Goal: Task Accomplishment & Management: Use online tool/utility

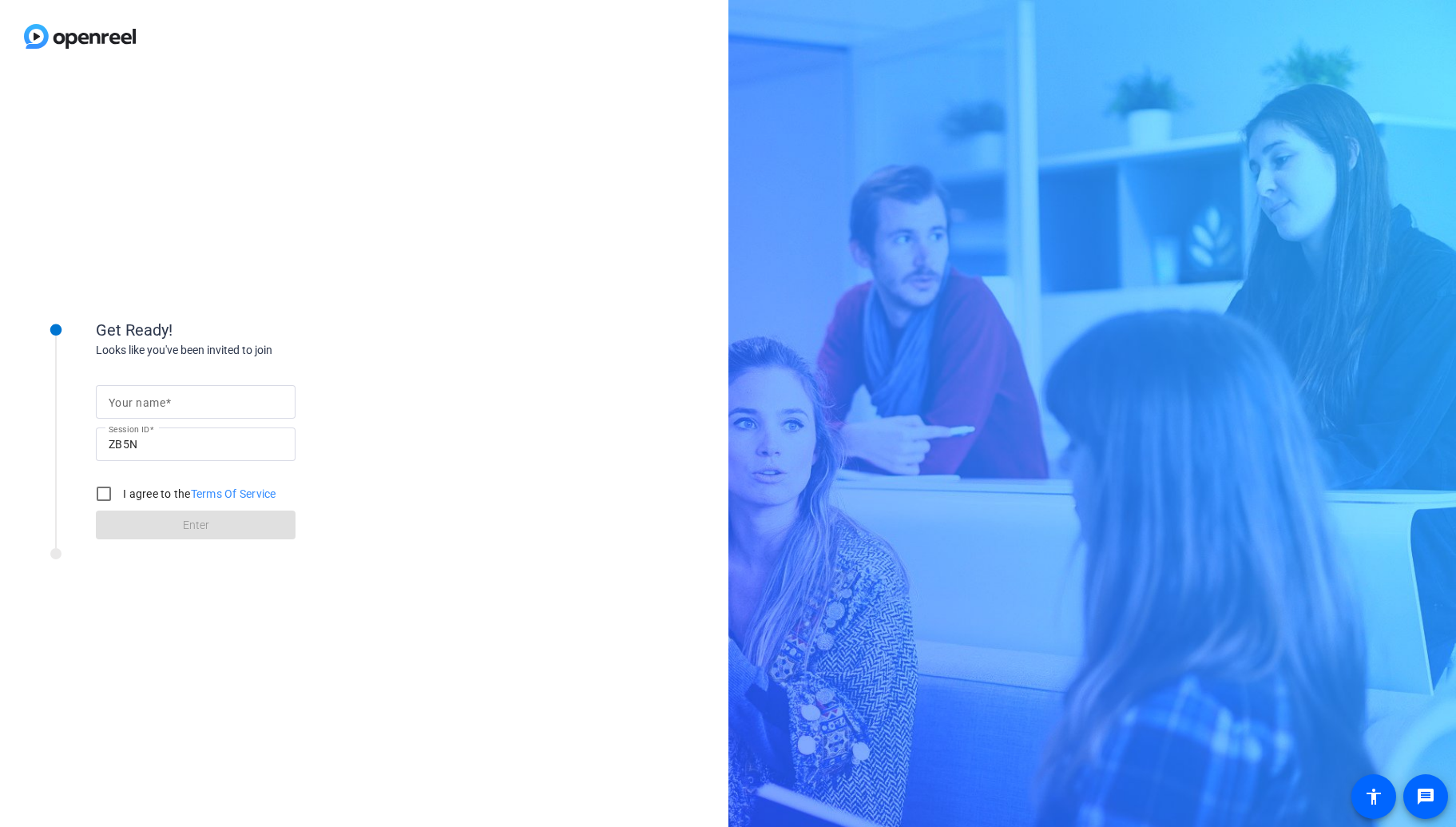
click at [237, 411] on div at bounding box center [195, 402] width 174 height 34
type input "[PERSON_NAME]"
click at [108, 498] on input "I agree to the Terms Of Service" at bounding box center [104, 494] width 32 height 32
checkbox input "true"
click at [144, 525] on span at bounding box center [196, 525] width 200 height 39
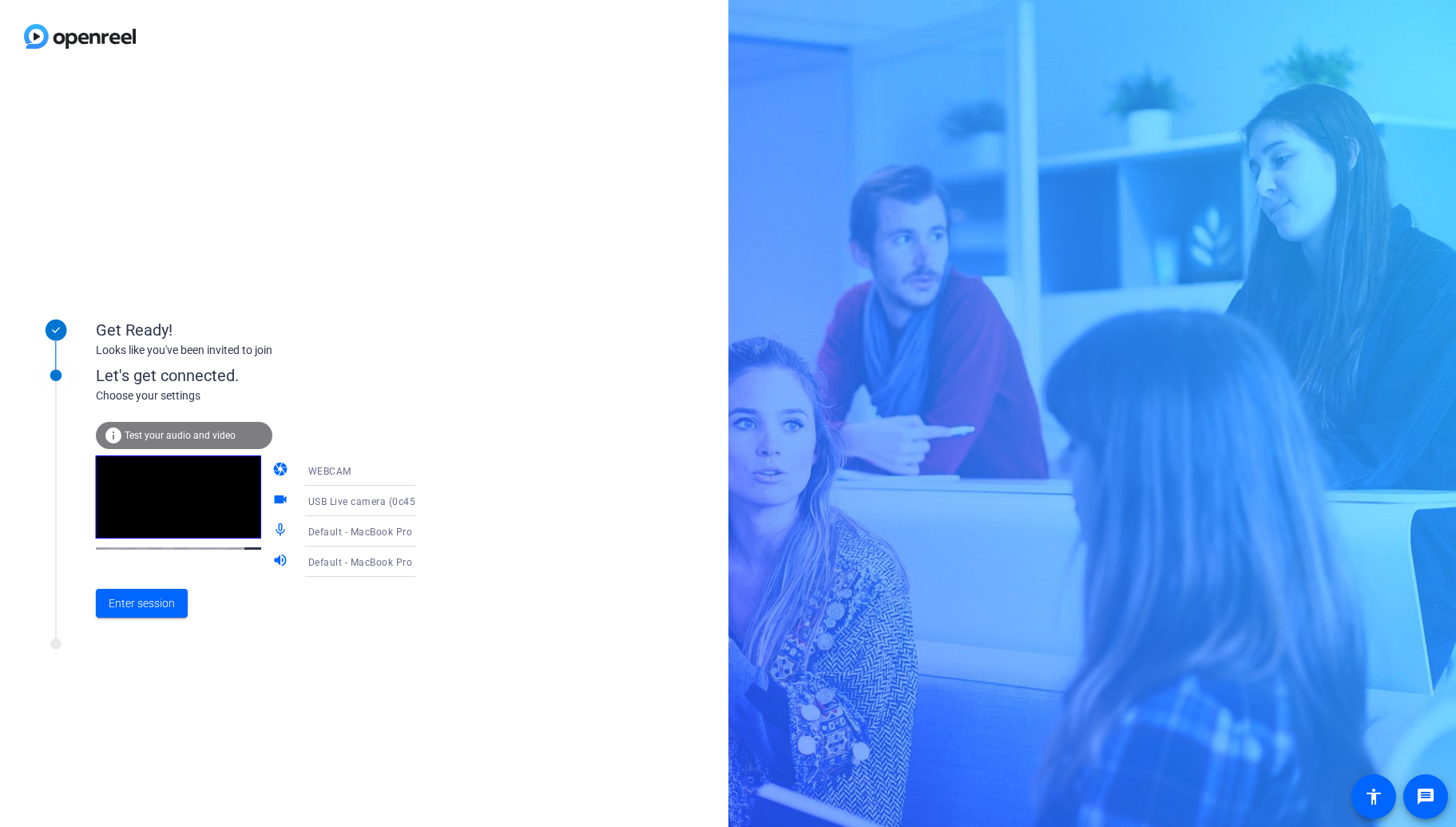
click at [386, 531] on span "Default - MacBook Pro Microphone (Built-in)" at bounding box center [411, 531] width 205 height 13
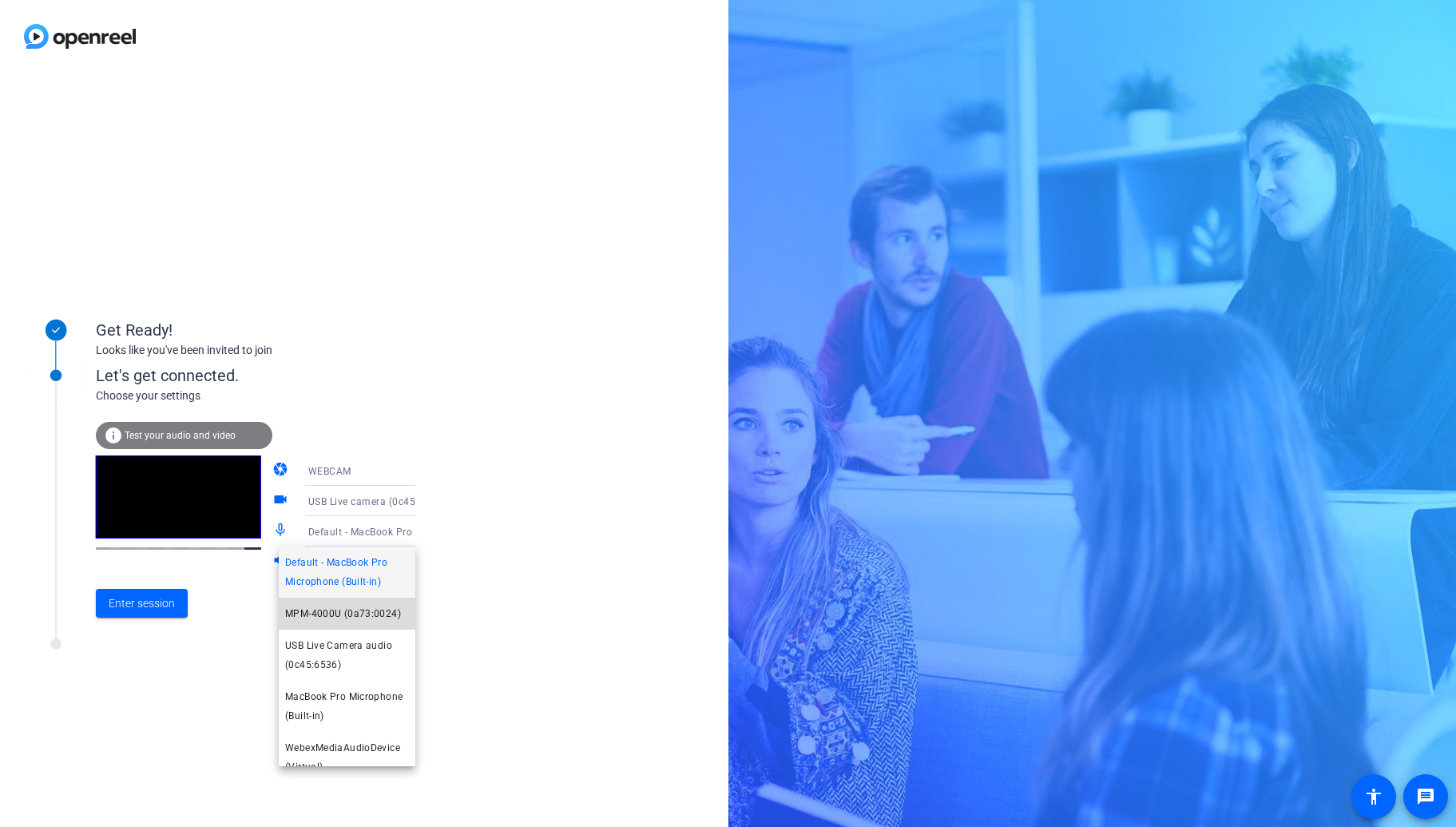
click at [358, 610] on span "MPM-4000U (0a73:0024)" at bounding box center [343, 614] width 115 height 19
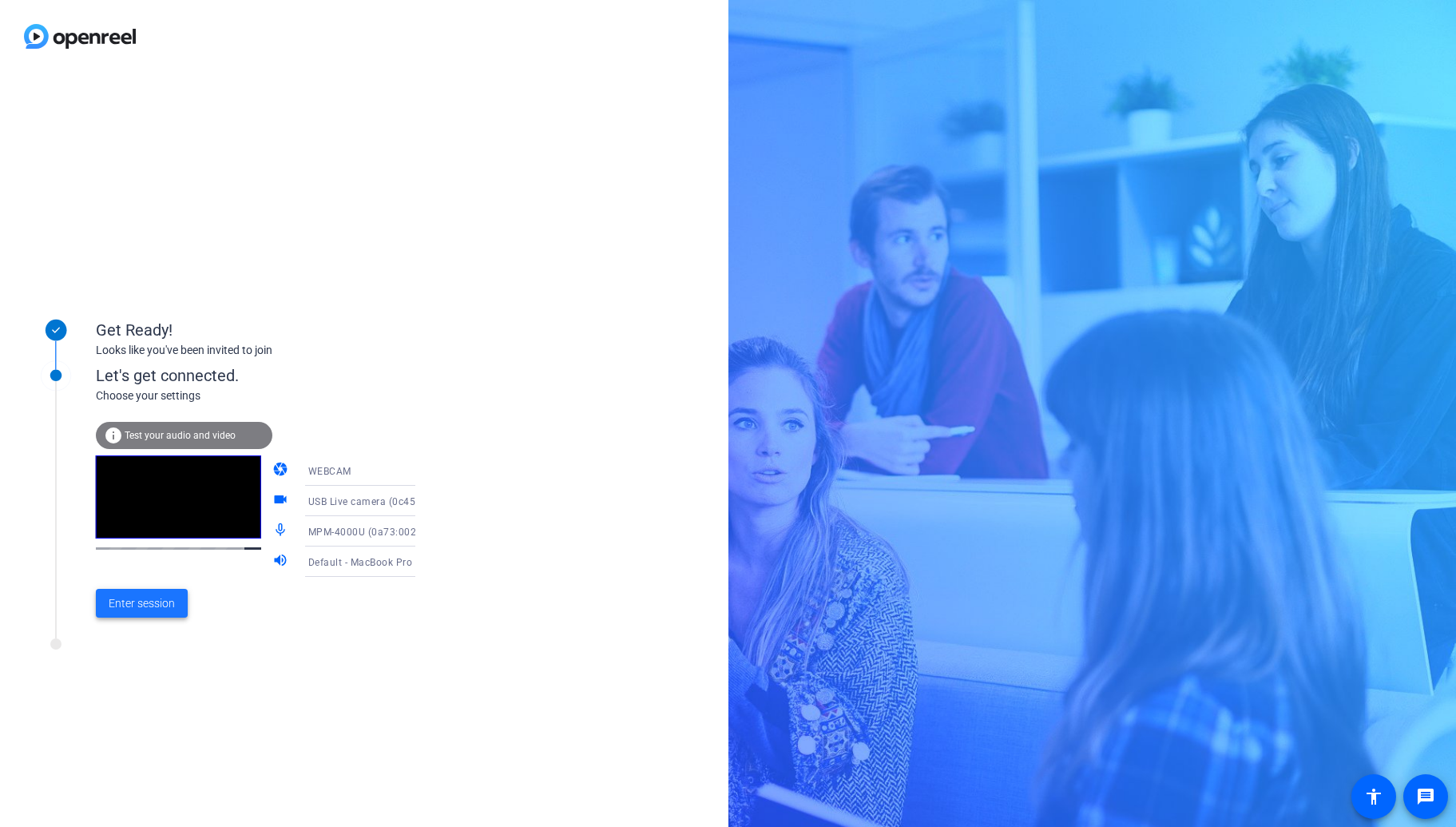
click at [172, 600] on span "Enter session" at bounding box center [141, 603] width 67 height 17
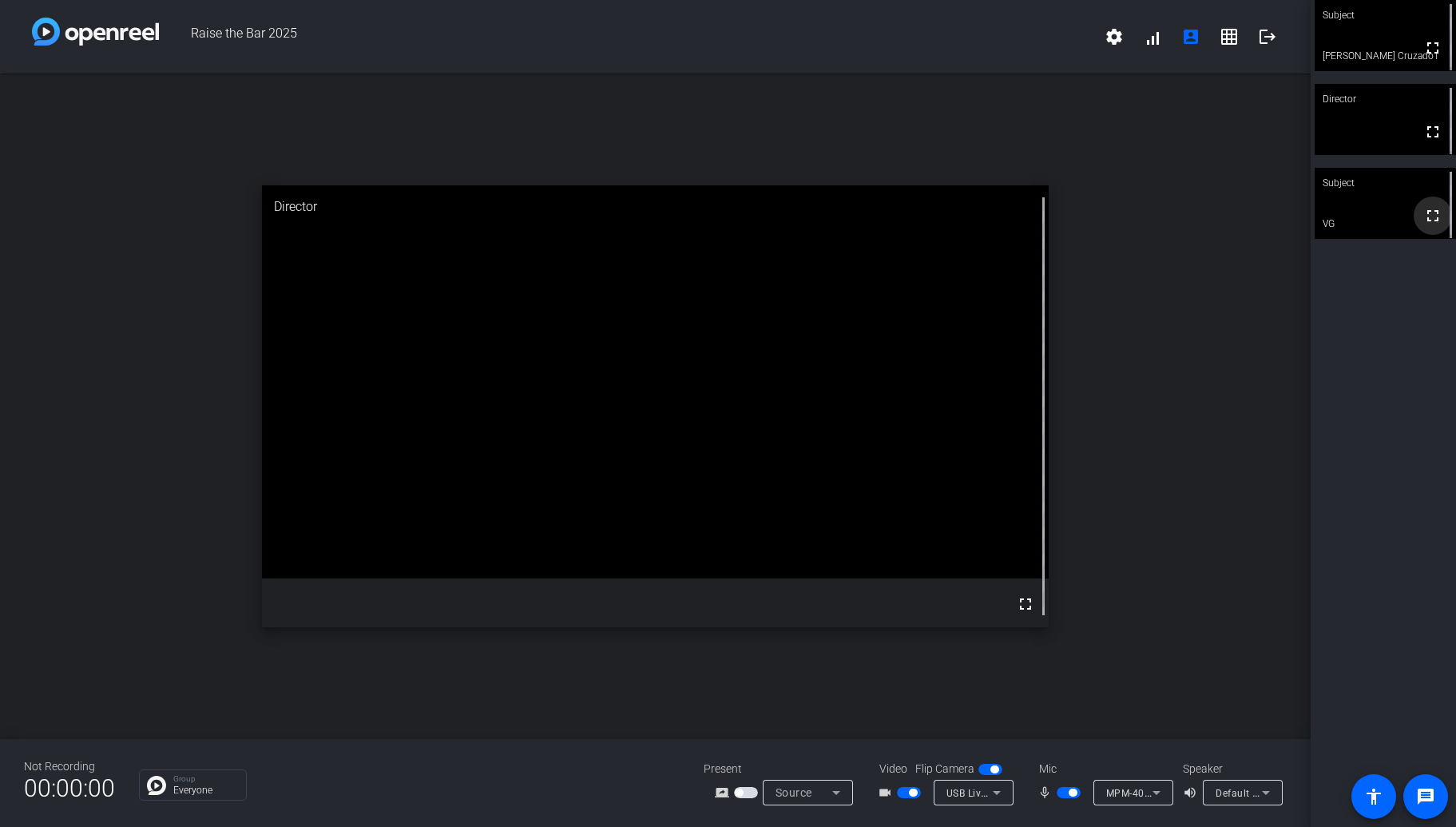
click at [1427, 214] on mat-icon "fullscreen" at bounding box center [1433, 216] width 19 height 19
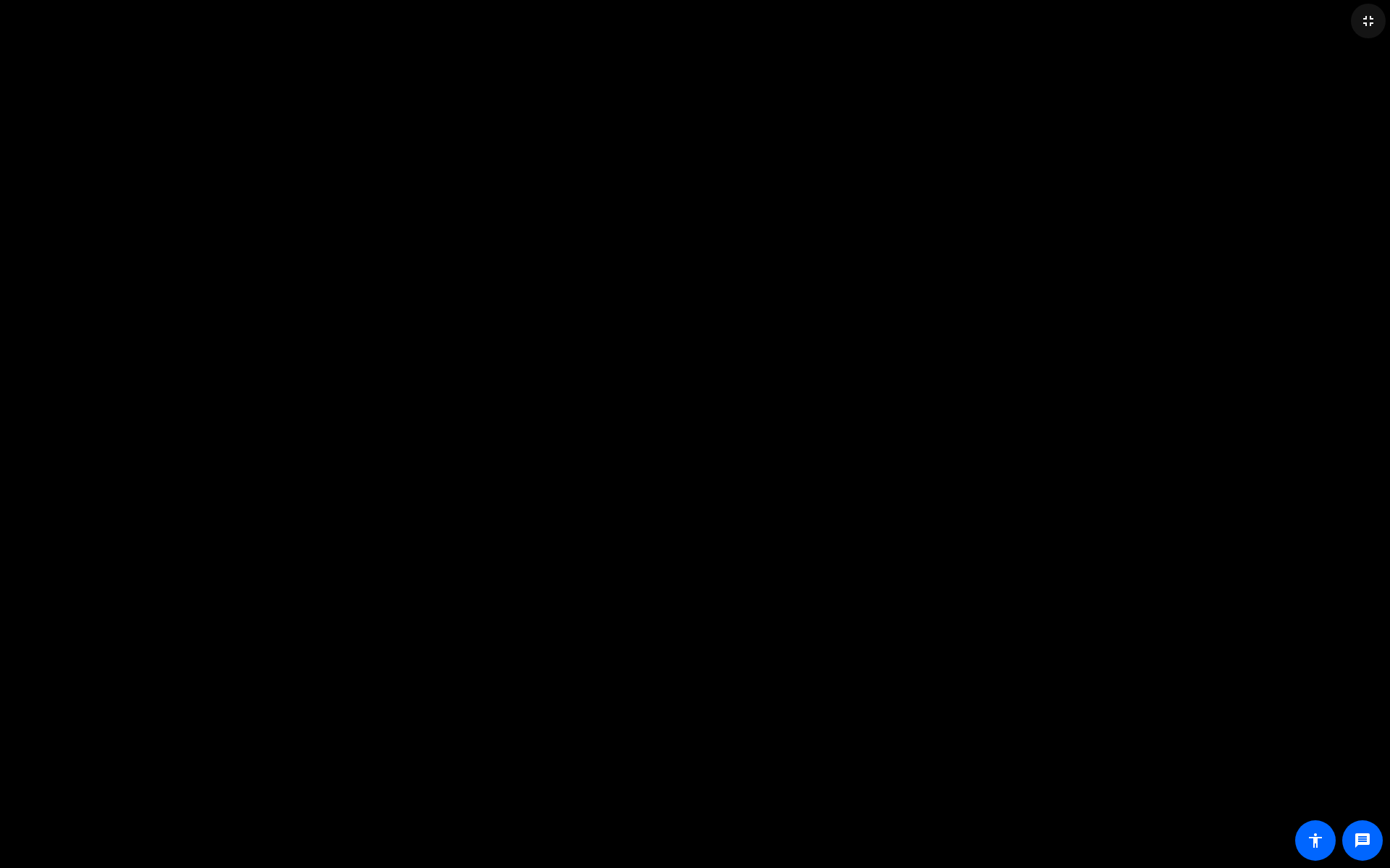
click at [1319, 24] on mat-icon "fullscreen_exit" at bounding box center [1368, 21] width 17 height 17
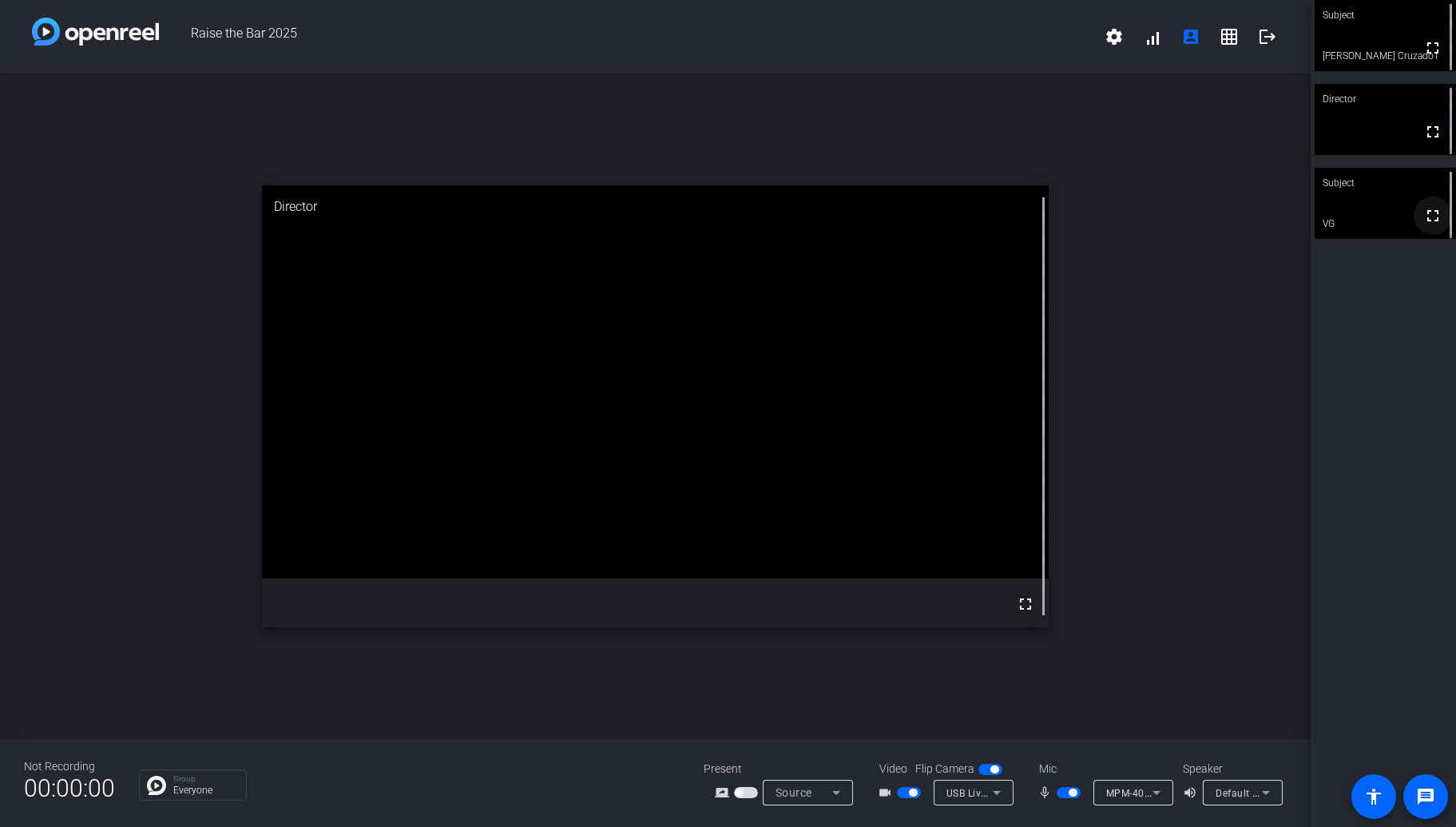
click at [1427, 220] on mat-icon "fullscreen" at bounding box center [1433, 216] width 19 height 19
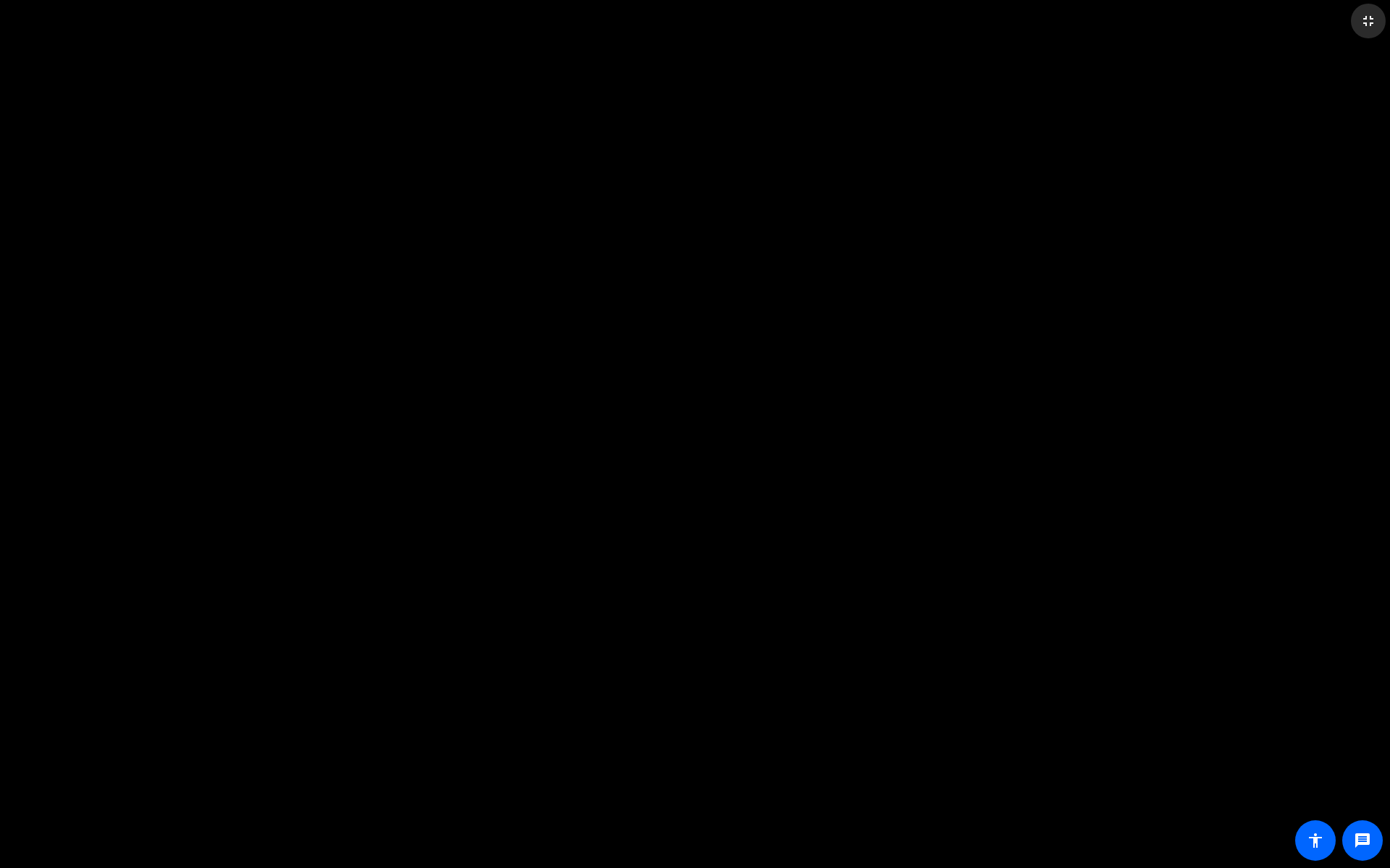
click at [1319, 23] on mat-icon "fullscreen_exit" at bounding box center [1368, 21] width 17 height 17
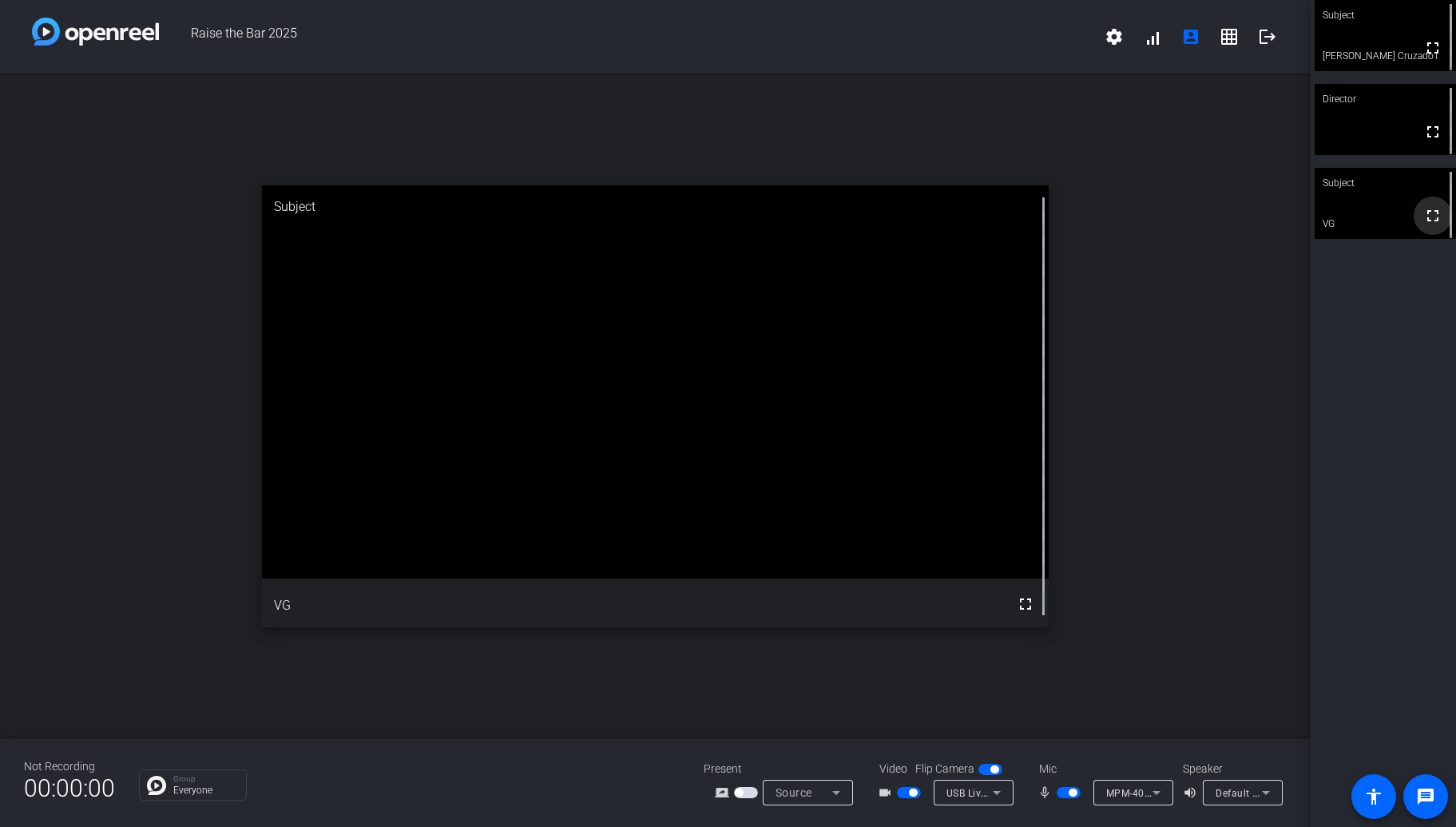
click at [1425, 218] on mat-icon "fullscreen" at bounding box center [1433, 216] width 19 height 19
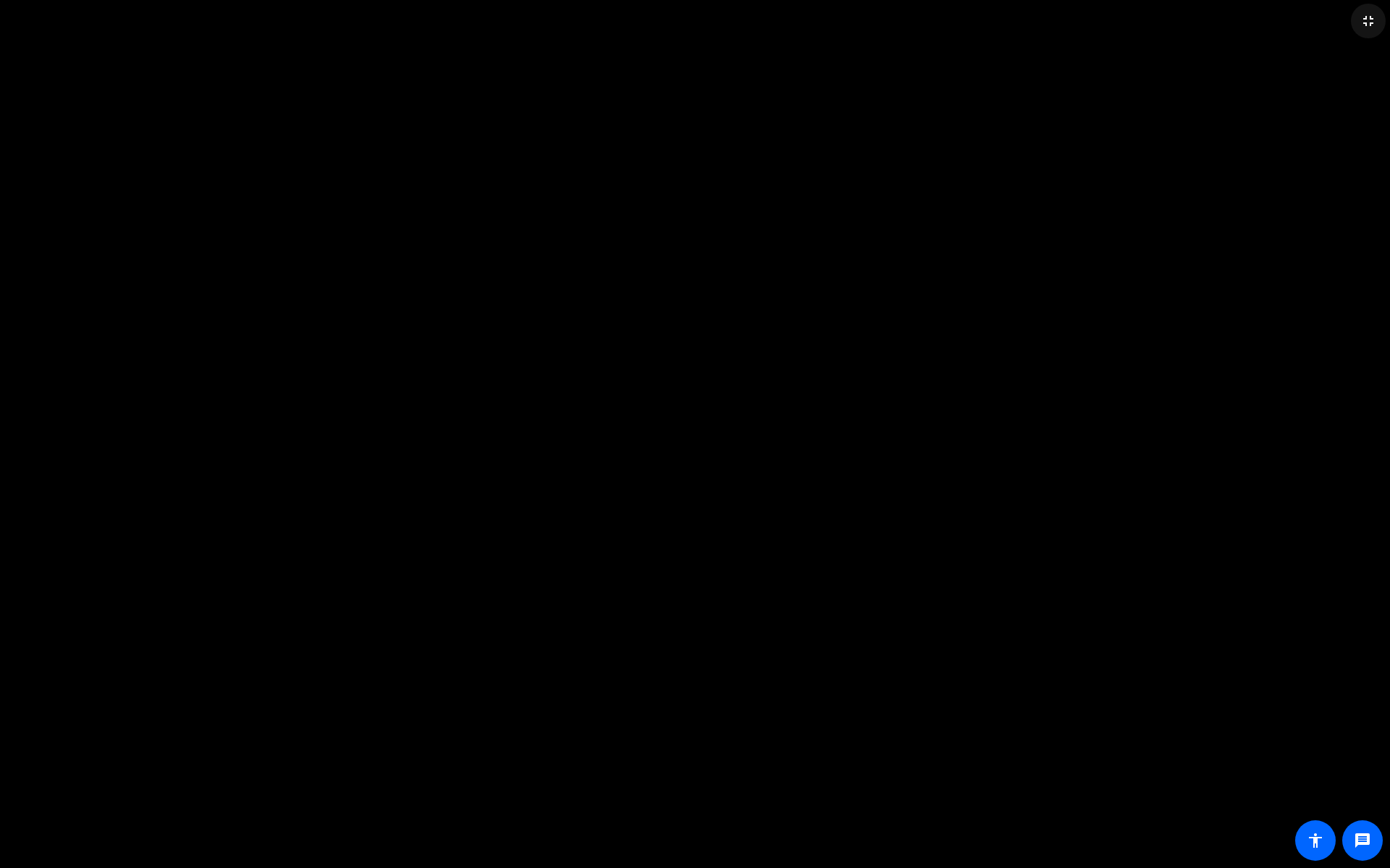
click at [1319, 26] on mat-icon "fullscreen_exit" at bounding box center [1368, 21] width 17 height 17
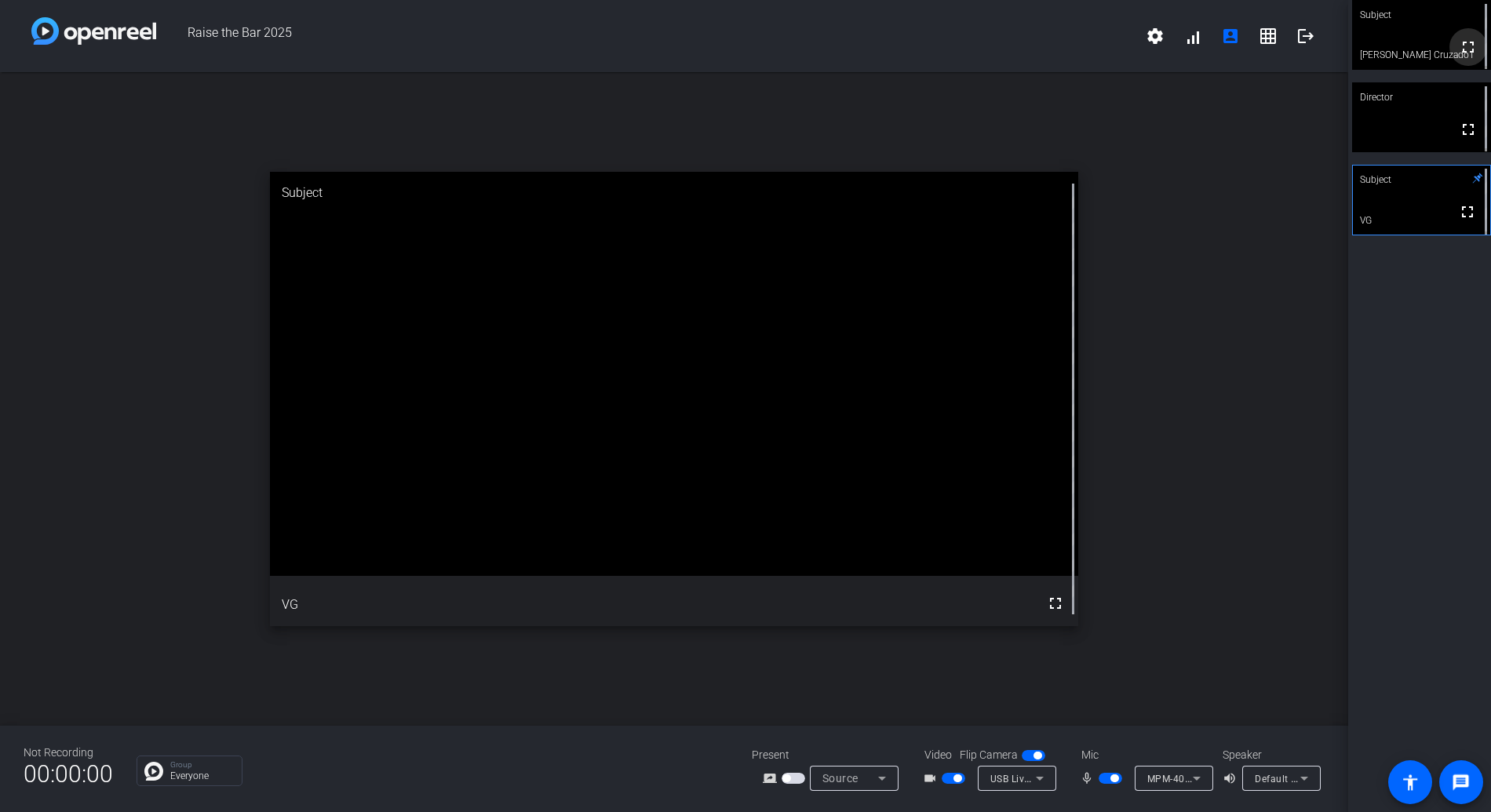
click at [1430, 50] on mat-icon "fullscreen" at bounding box center [1468, 47] width 19 height 19
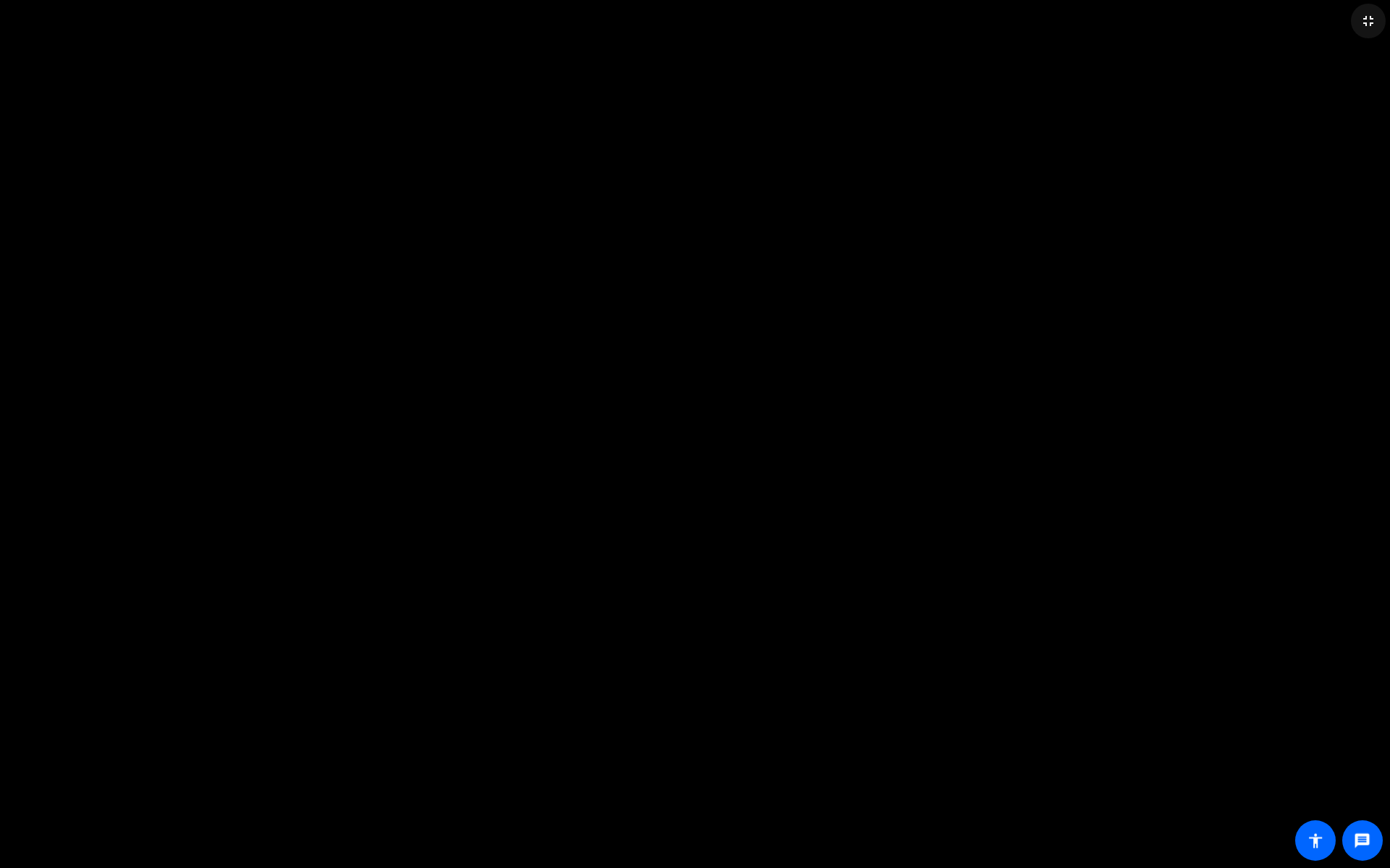
click at [1319, 28] on mat-icon "fullscreen_exit" at bounding box center [1368, 21] width 17 height 17
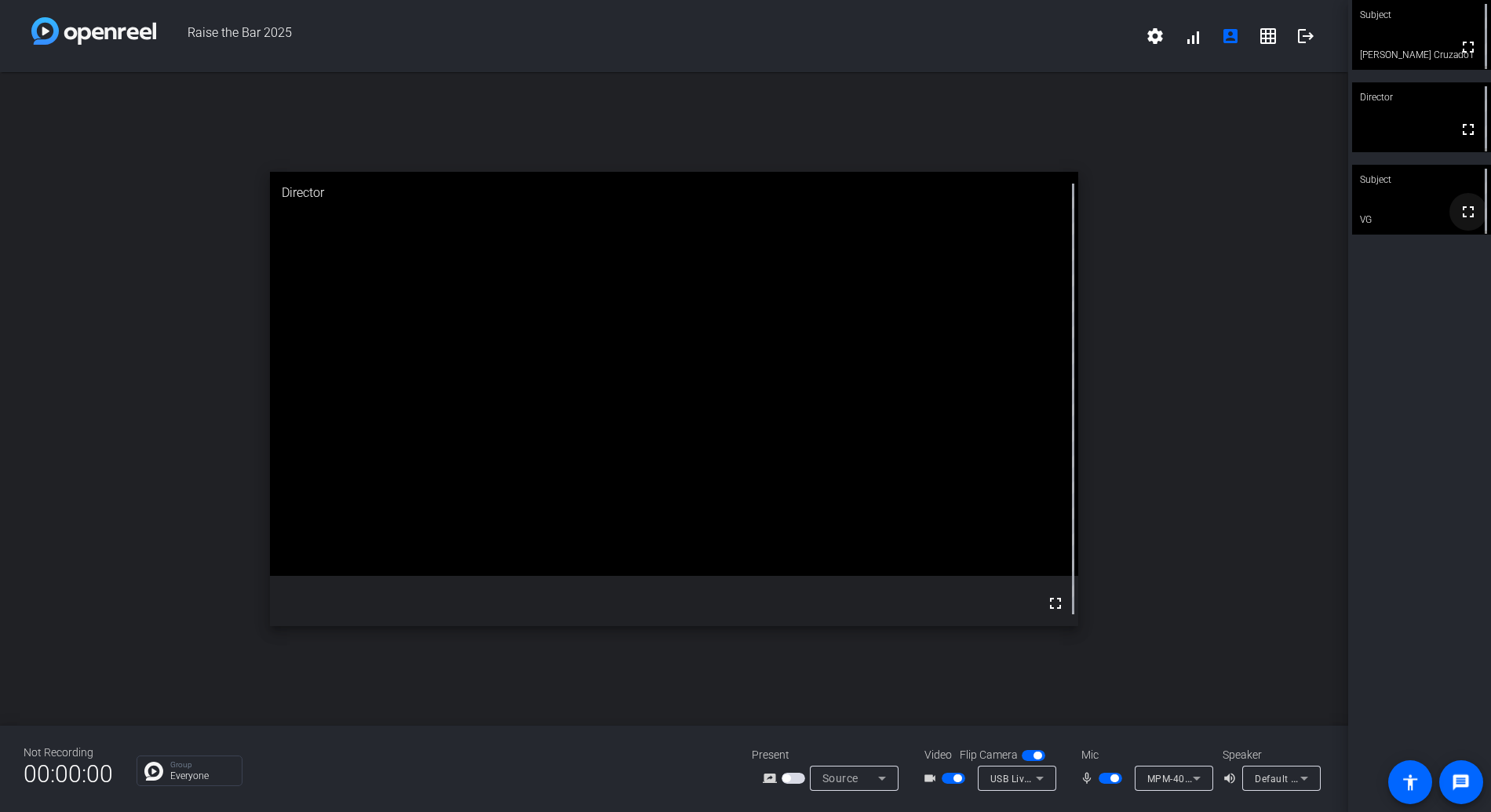
click at [1430, 213] on mat-icon "fullscreen" at bounding box center [1468, 212] width 19 height 19
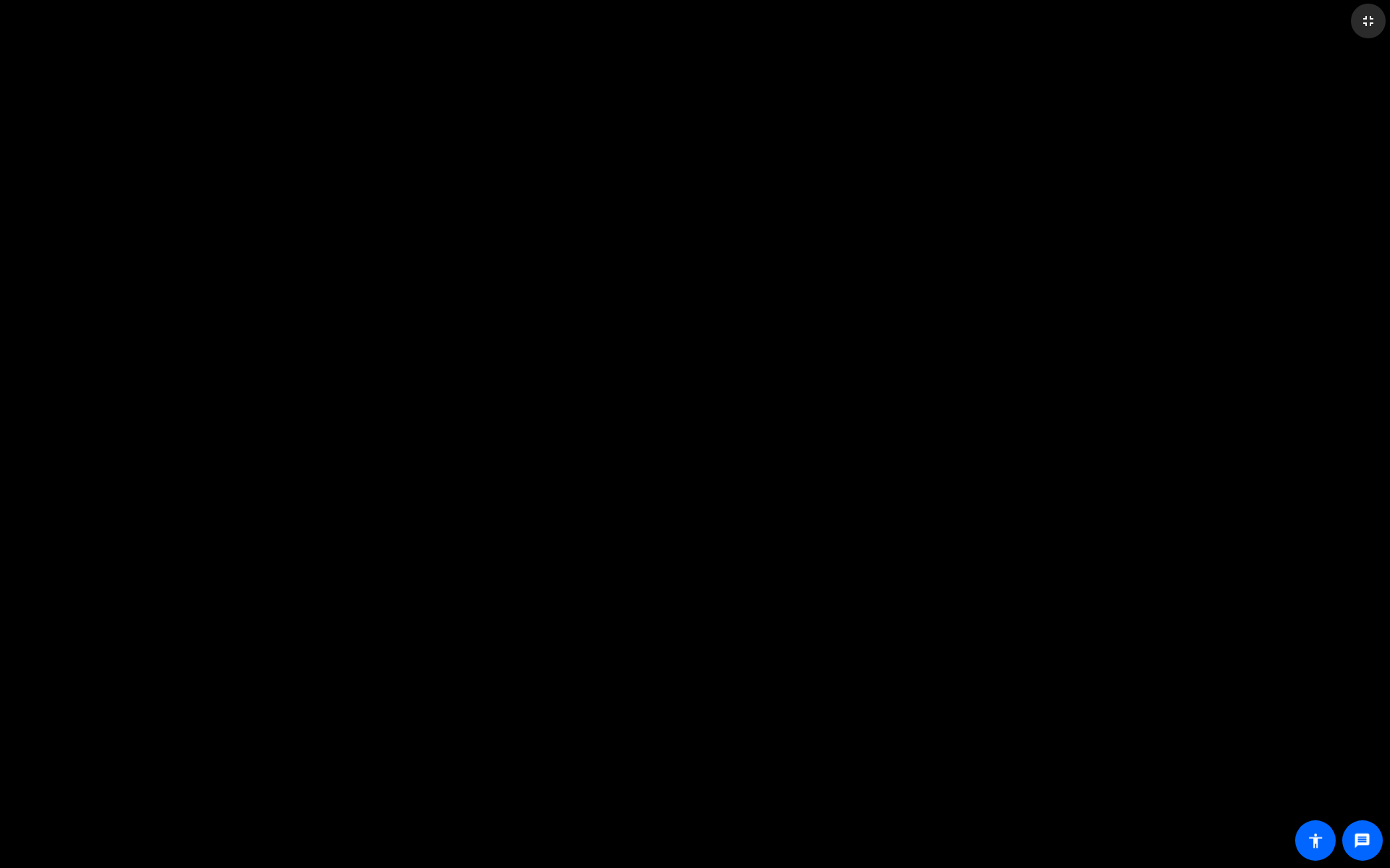
click at [1319, 21] on mat-icon "fullscreen_exit" at bounding box center [1368, 21] width 17 height 17
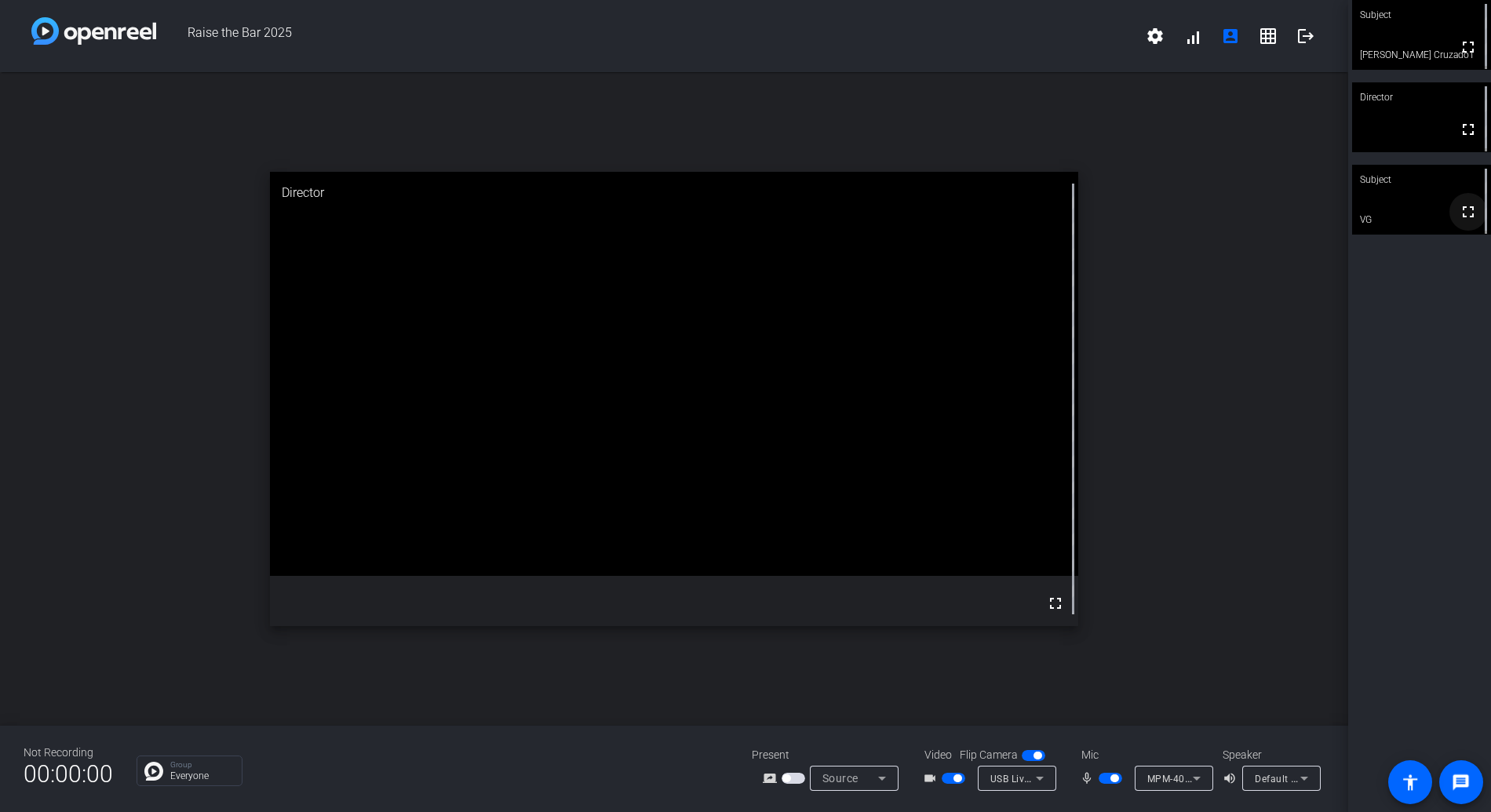
click at [1430, 213] on mat-icon "fullscreen" at bounding box center [1468, 212] width 19 height 19
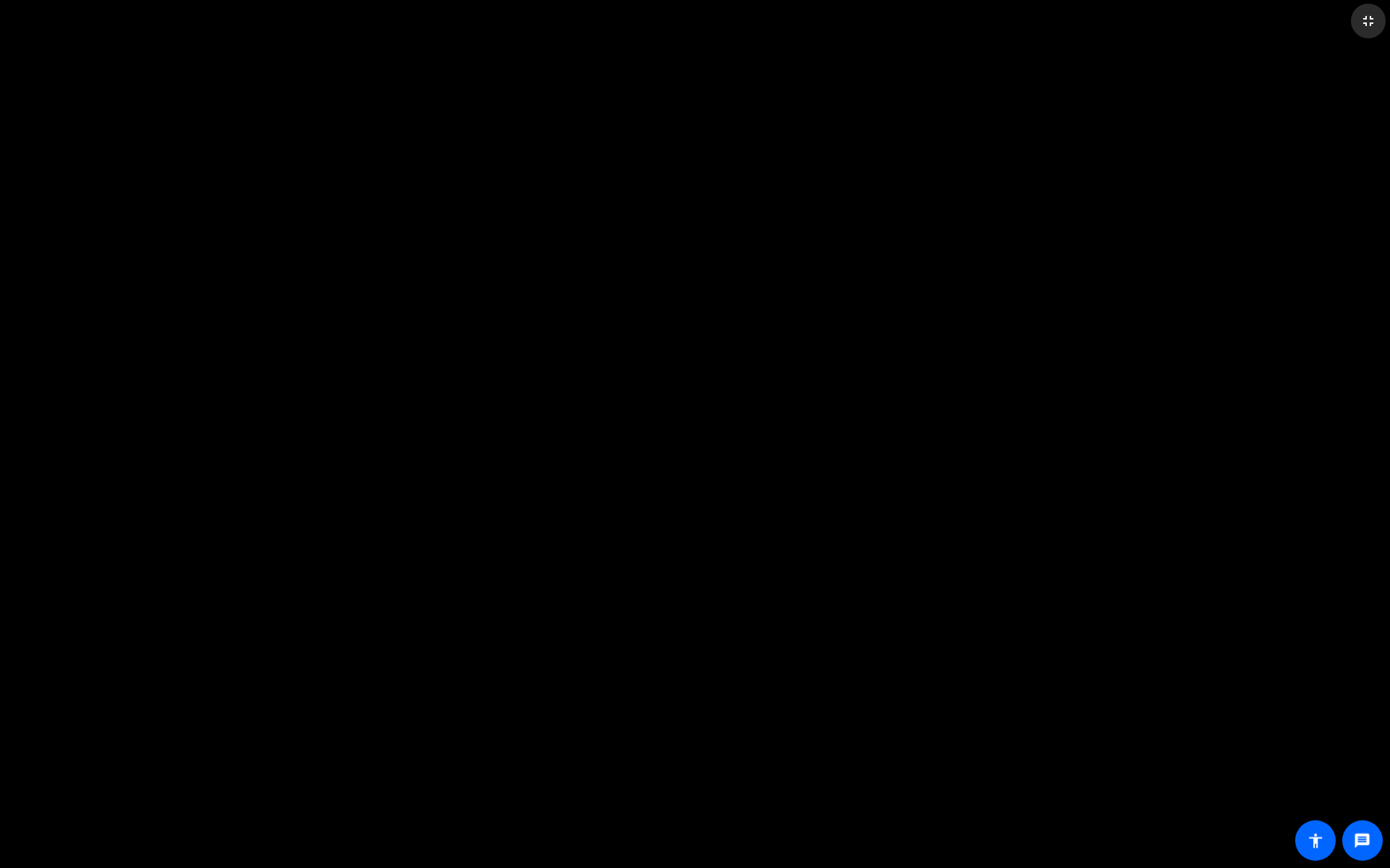
click at [1319, 31] on span at bounding box center [1368, 21] width 35 height 35
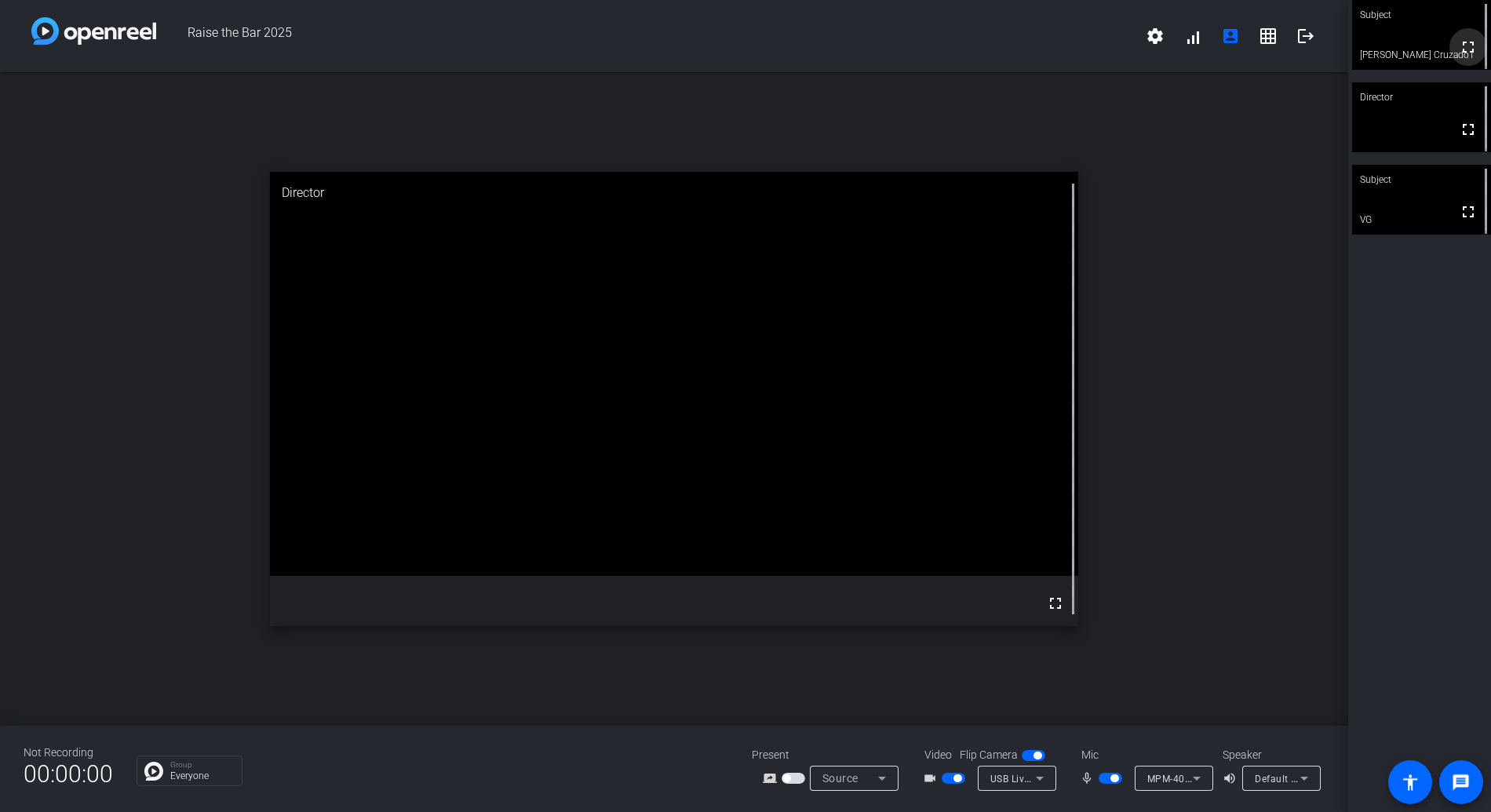
click at [1430, 48] on mat-icon "fullscreen" at bounding box center [1468, 47] width 19 height 19
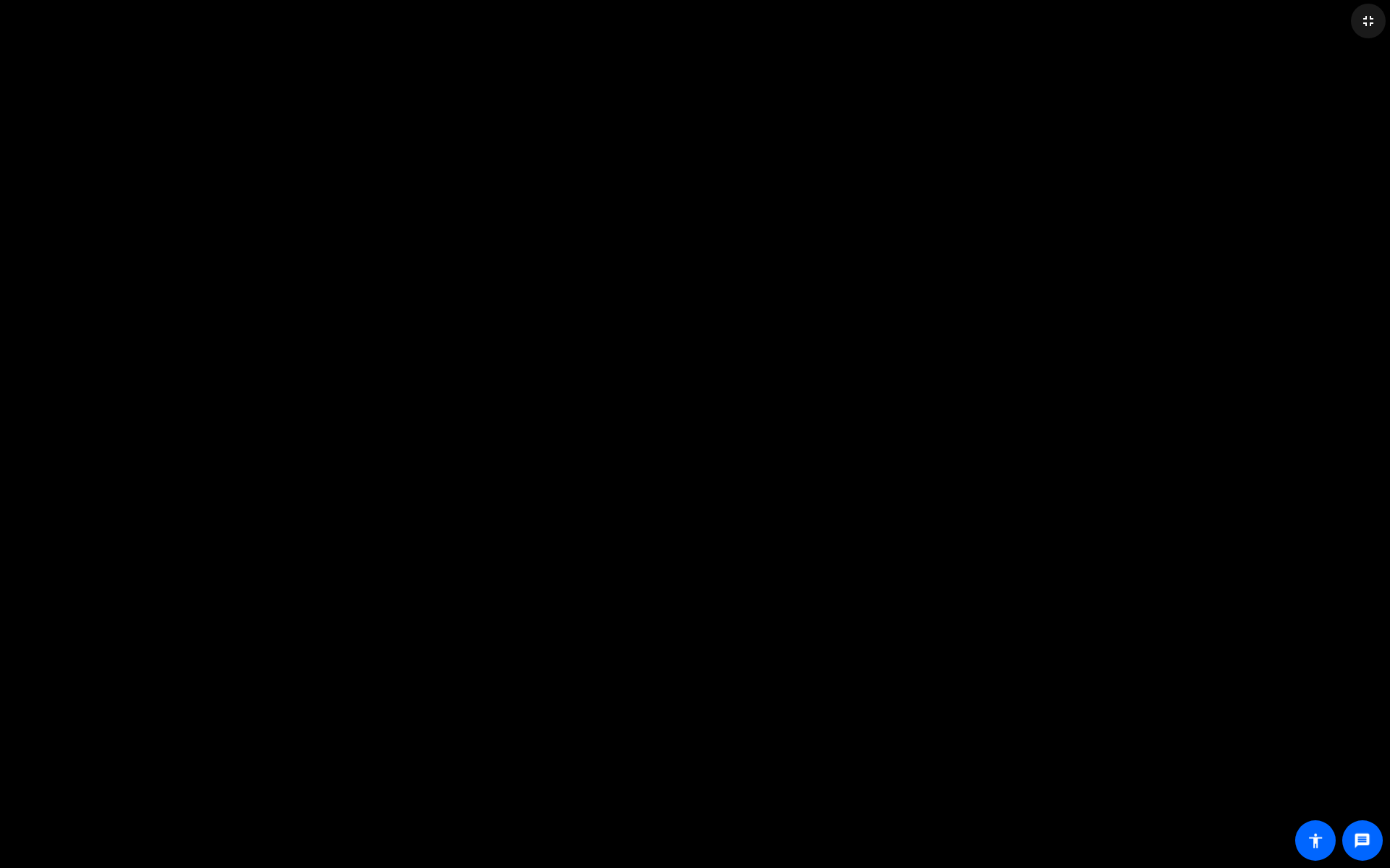
click at [1319, 14] on mat-icon "fullscreen_exit" at bounding box center [1368, 21] width 17 height 17
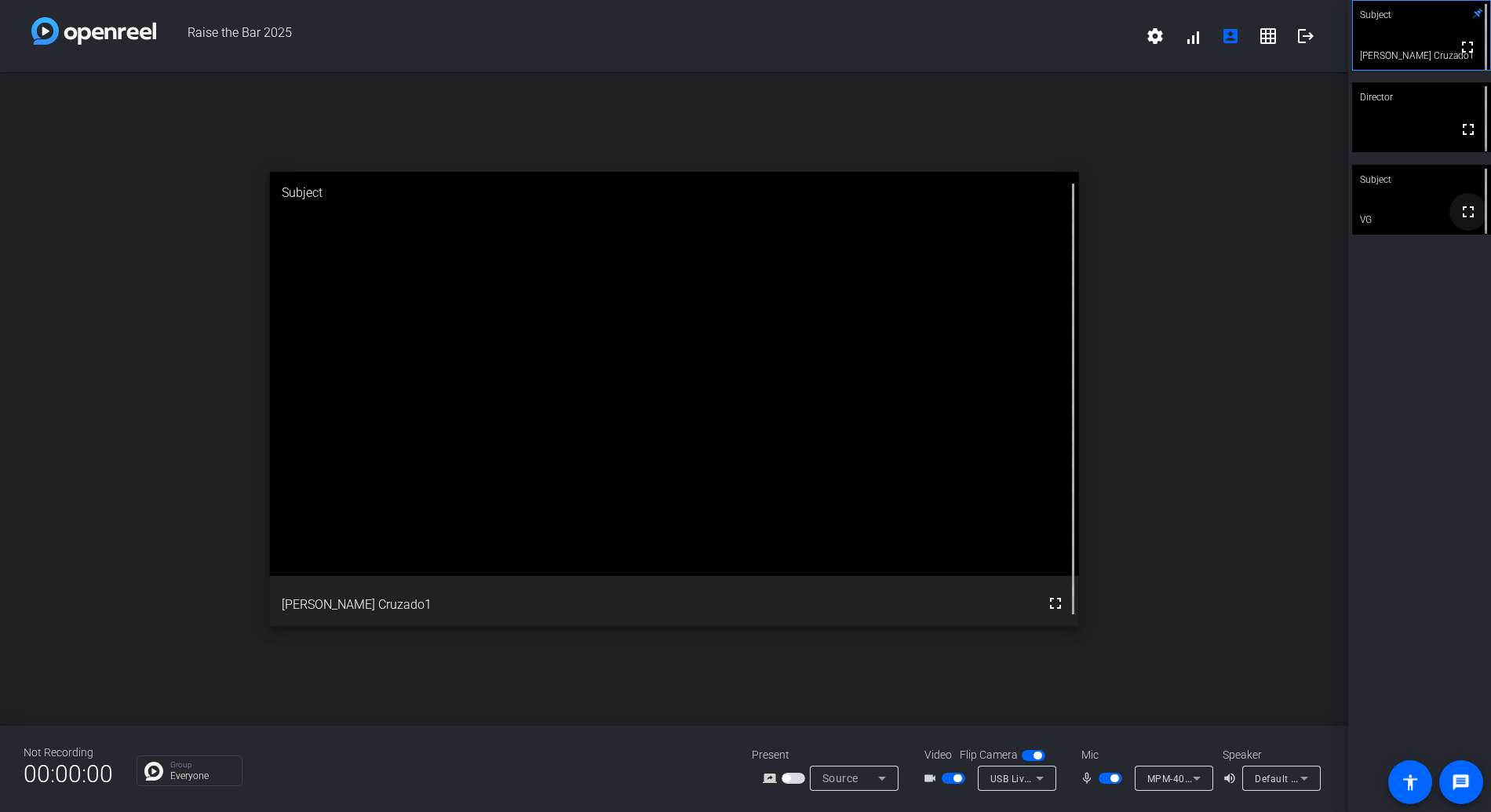
click at [1430, 216] on mat-icon "fullscreen" at bounding box center [1468, 212] width 19 height 19
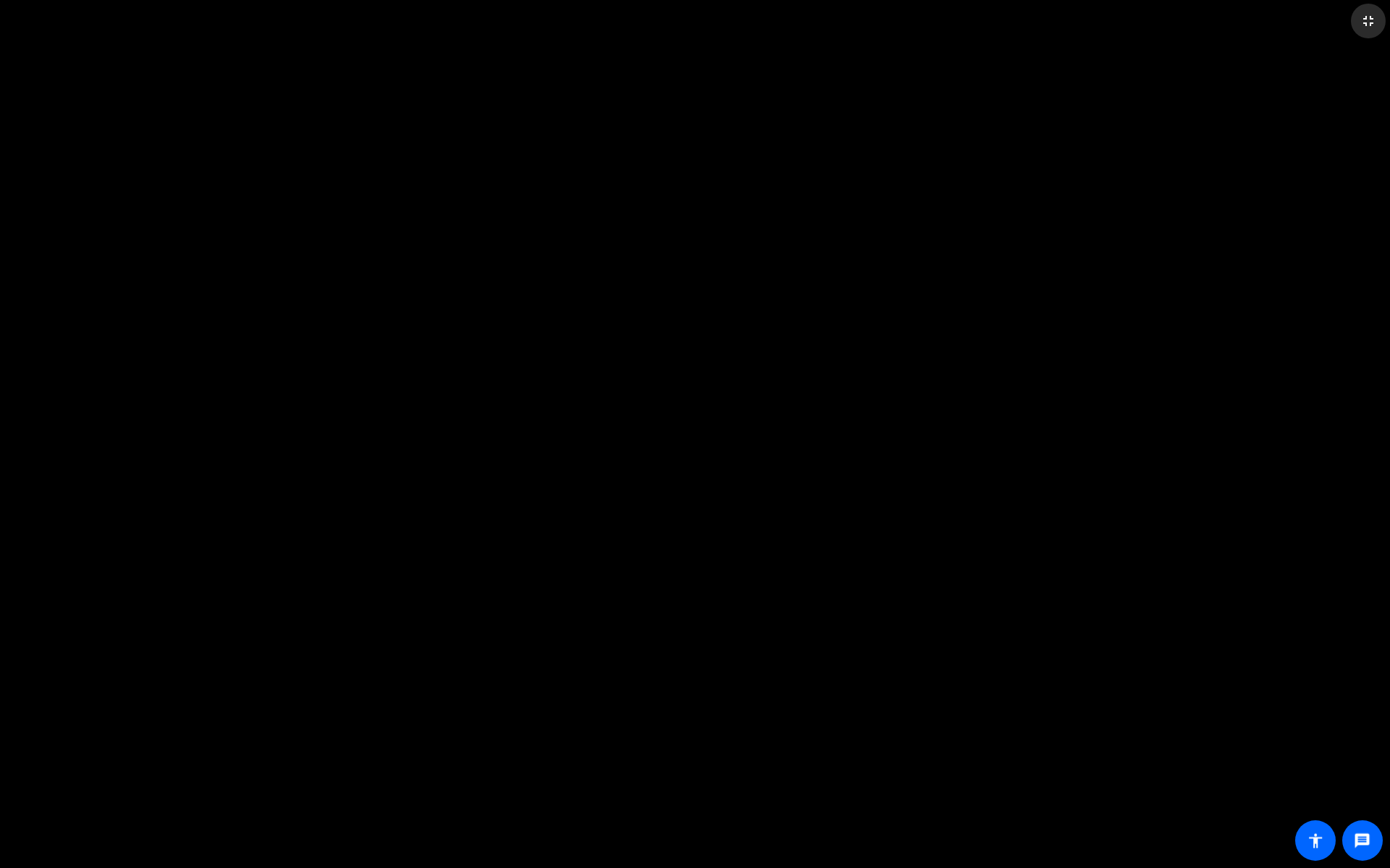
click at [1319, 22] on mat-icon "fullscreen_exit" at bounding box center [1368, 21] width 17 height 17
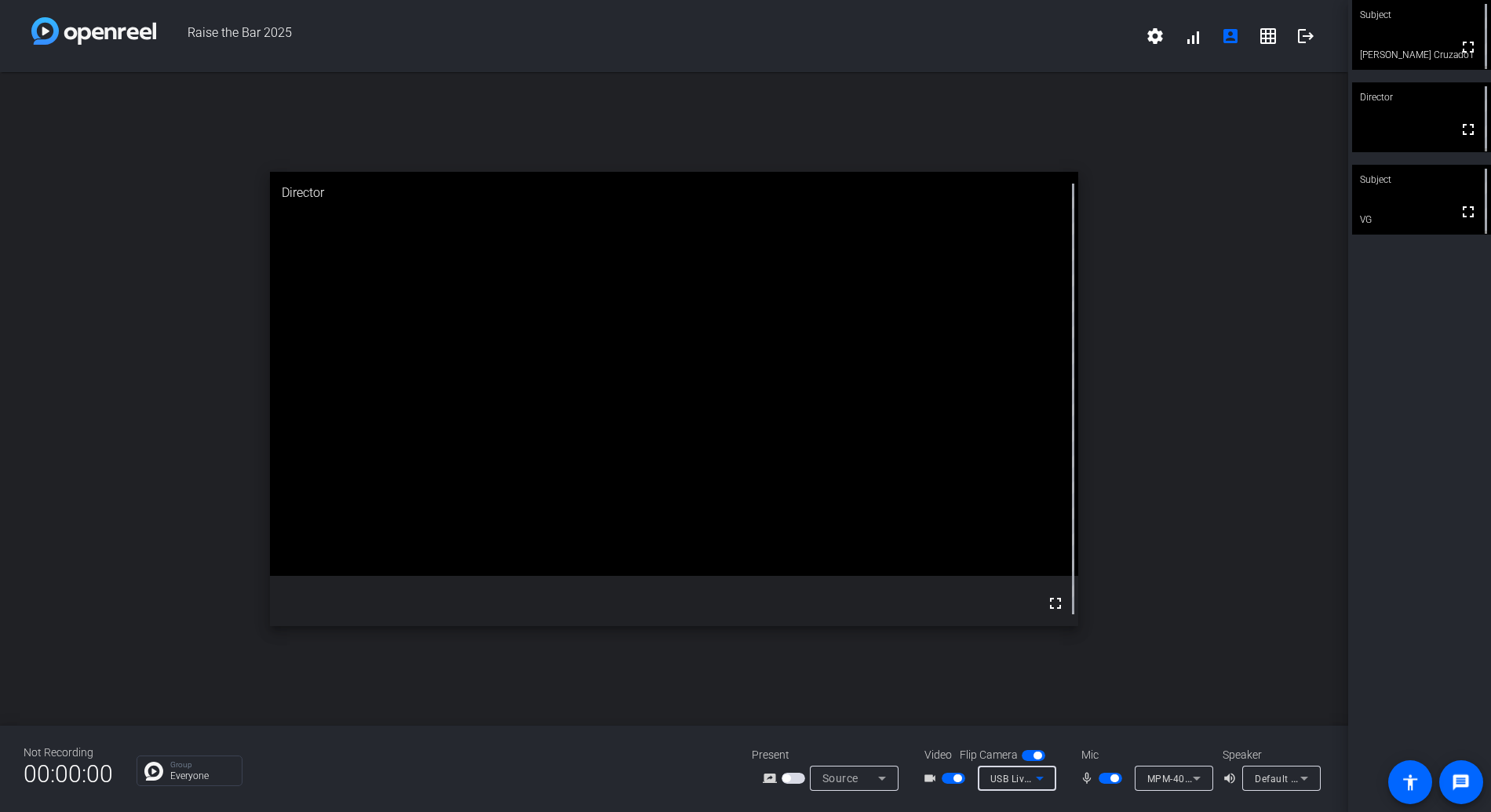
click at [1047, 778] on icon at bounding box center [1040, 778] width 19 height 19
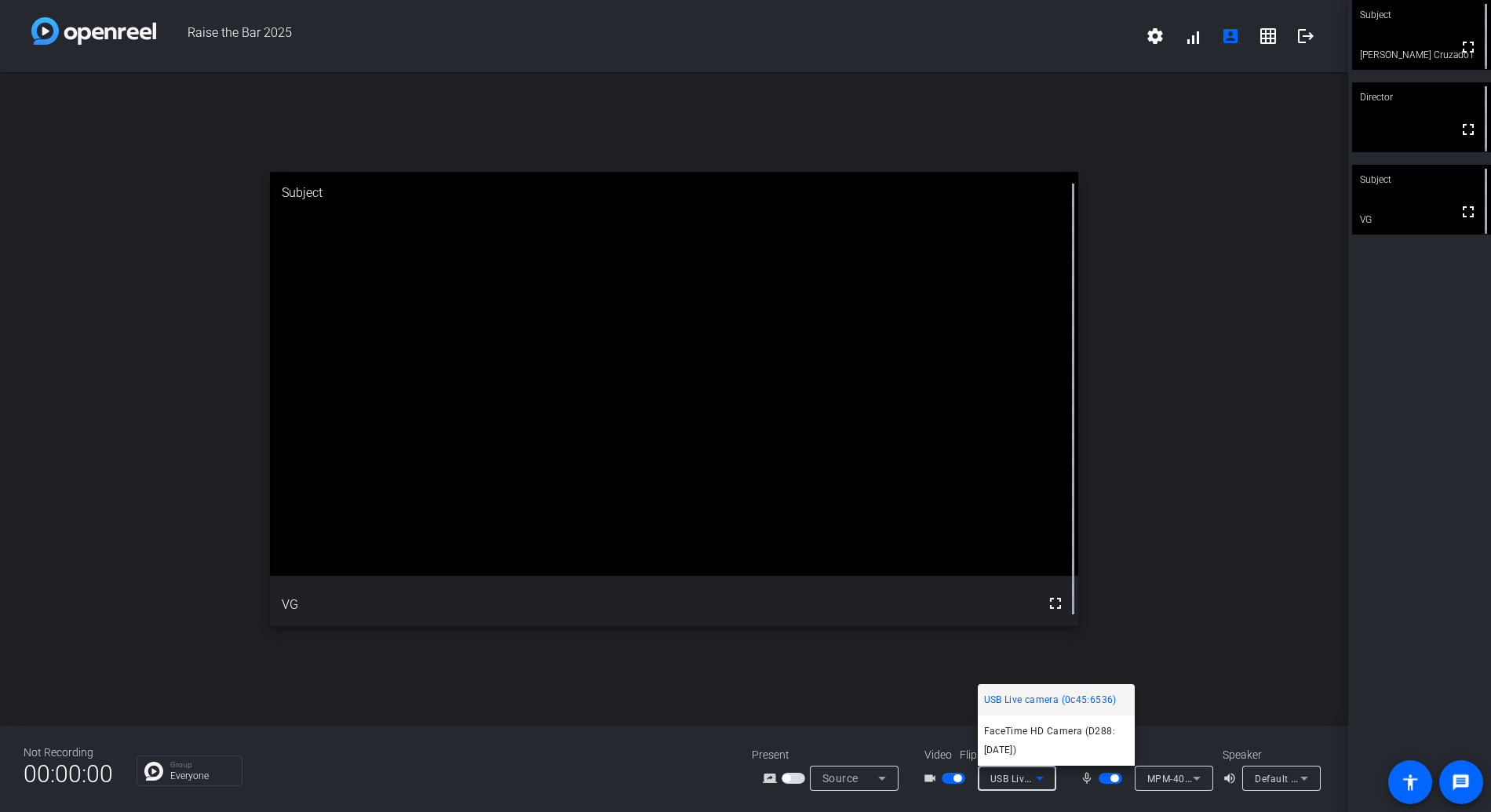
click at [1066, 612] on div at bounding box center [745, 406] width 1491 height 812
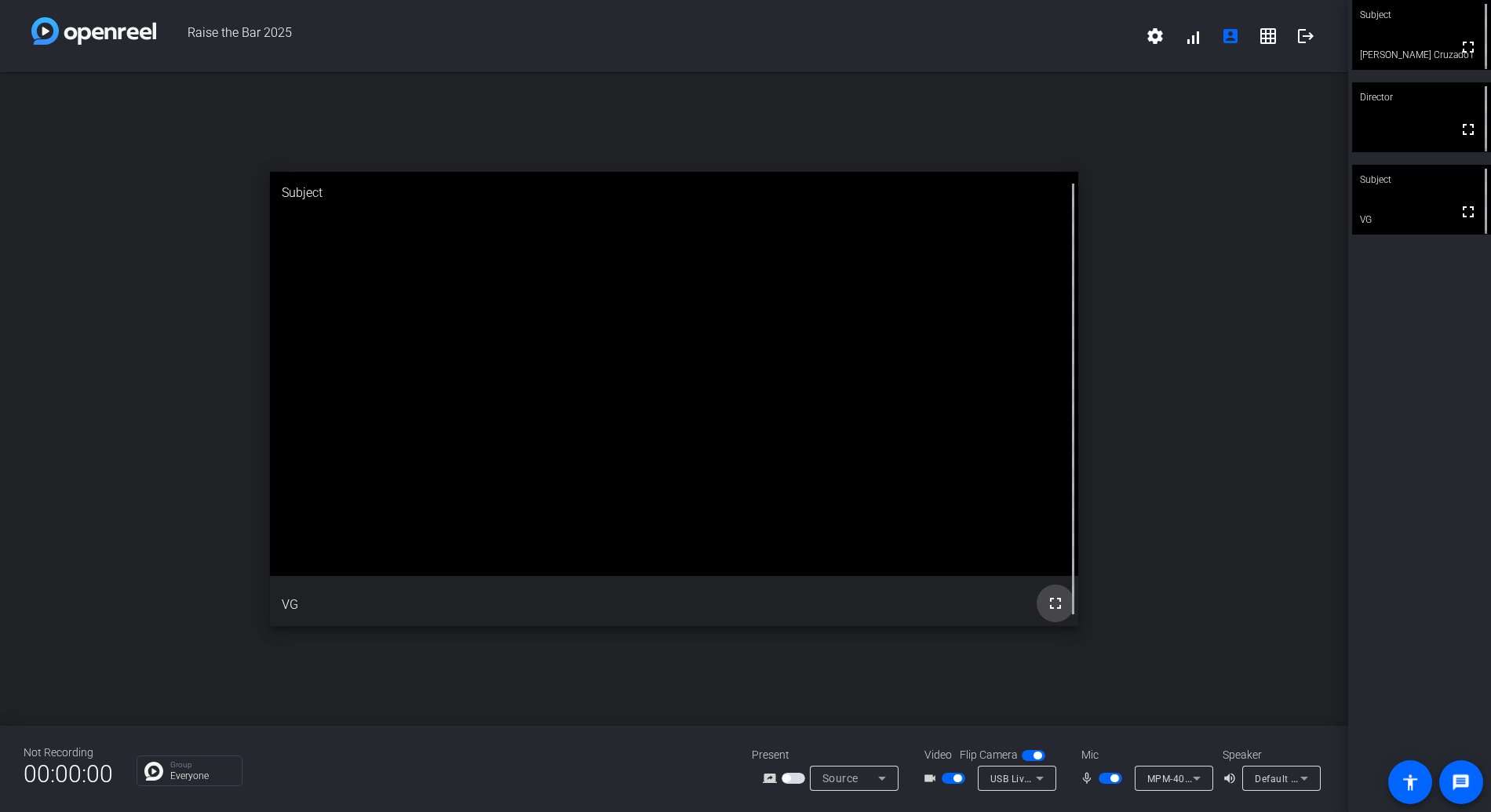
click at [1060, 610] on mat-icon "fullscreen" at bounding box center [1055, 603] width 19 height 19
click at [1430, 213] on mat-icon "fullscreen" at bounding box center [1468, 212] width 19 height 19
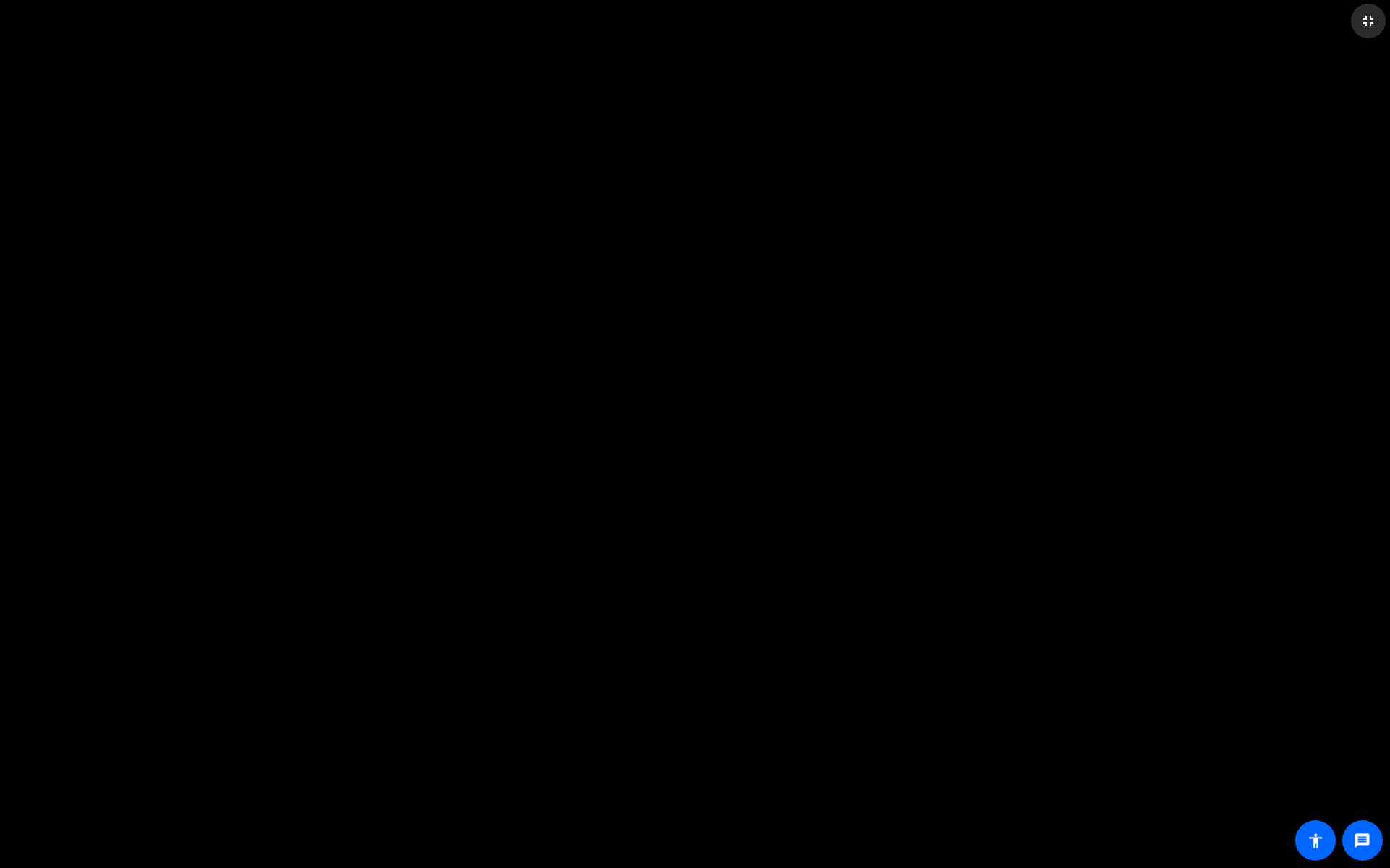
click at [1319, 23] on mat-icon "fullscreen_exit" at bounding box center [1368, 21] width 17 height 17
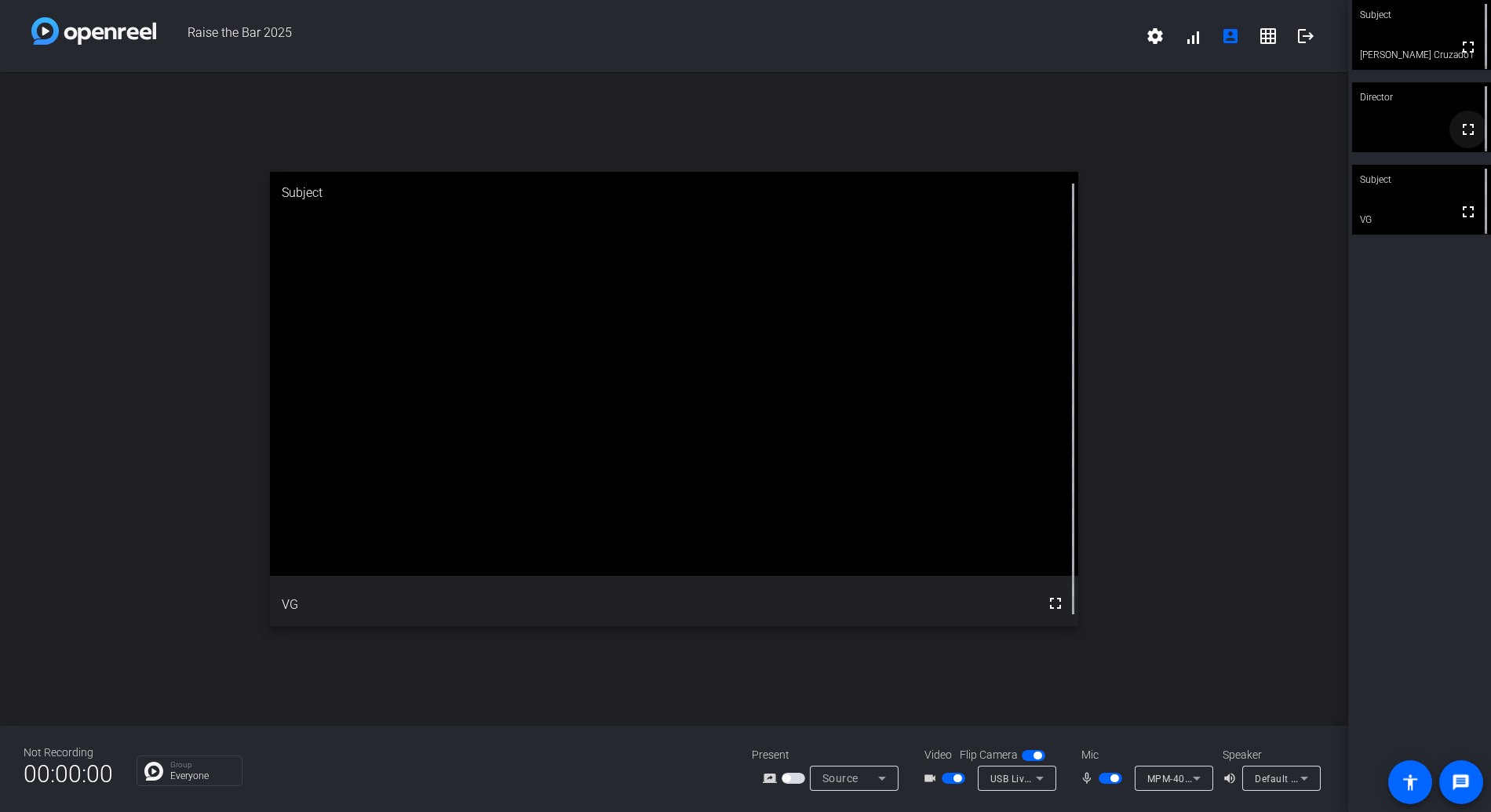
click at [1430, 133] on mat-icon "fullscreen" at bounding box center [1468, 129] width 19 height 19
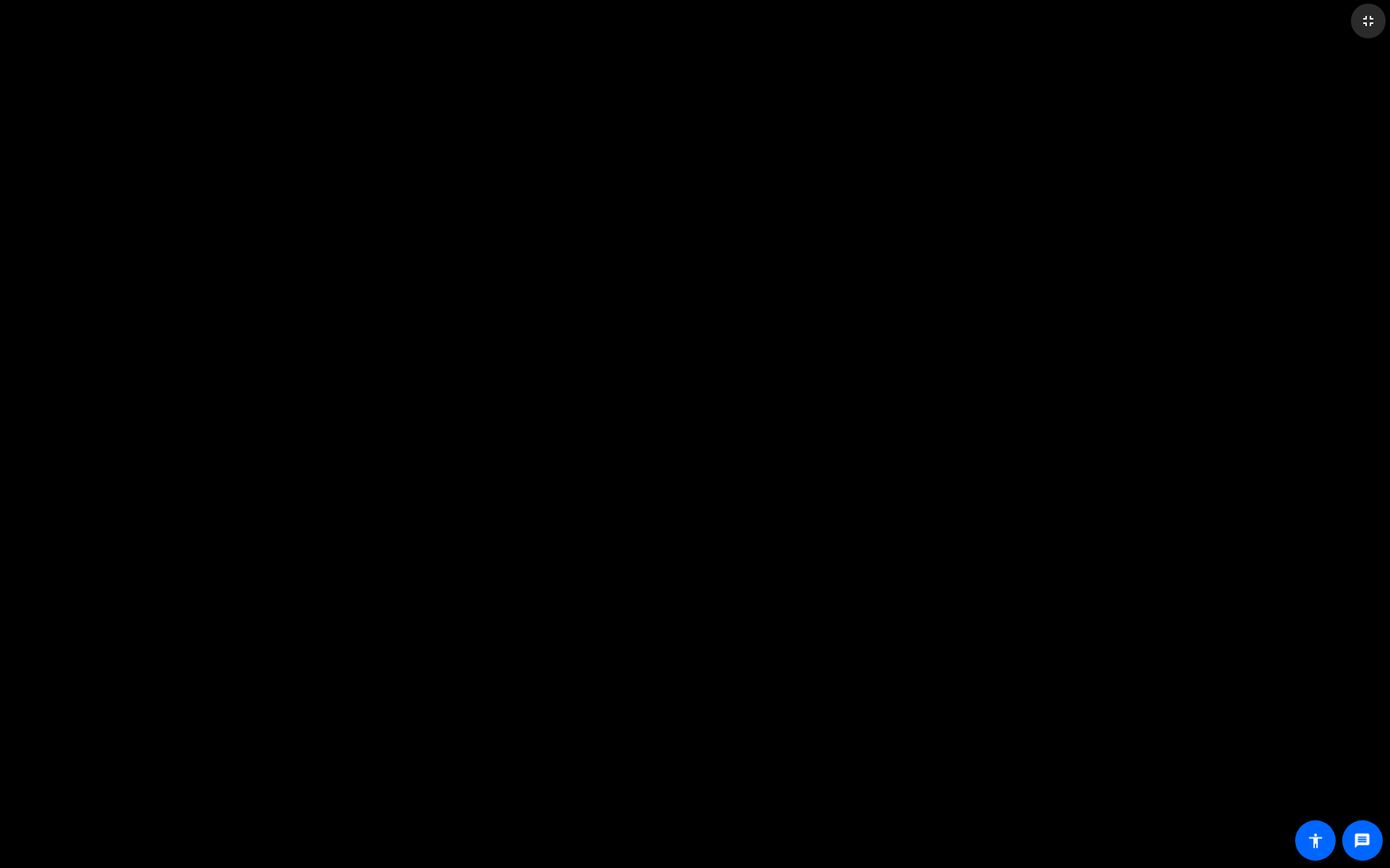
click at [1319, 26] on mat-icon "fullscreen_exit" at bounding box center [1368, 21] width 17 height 17
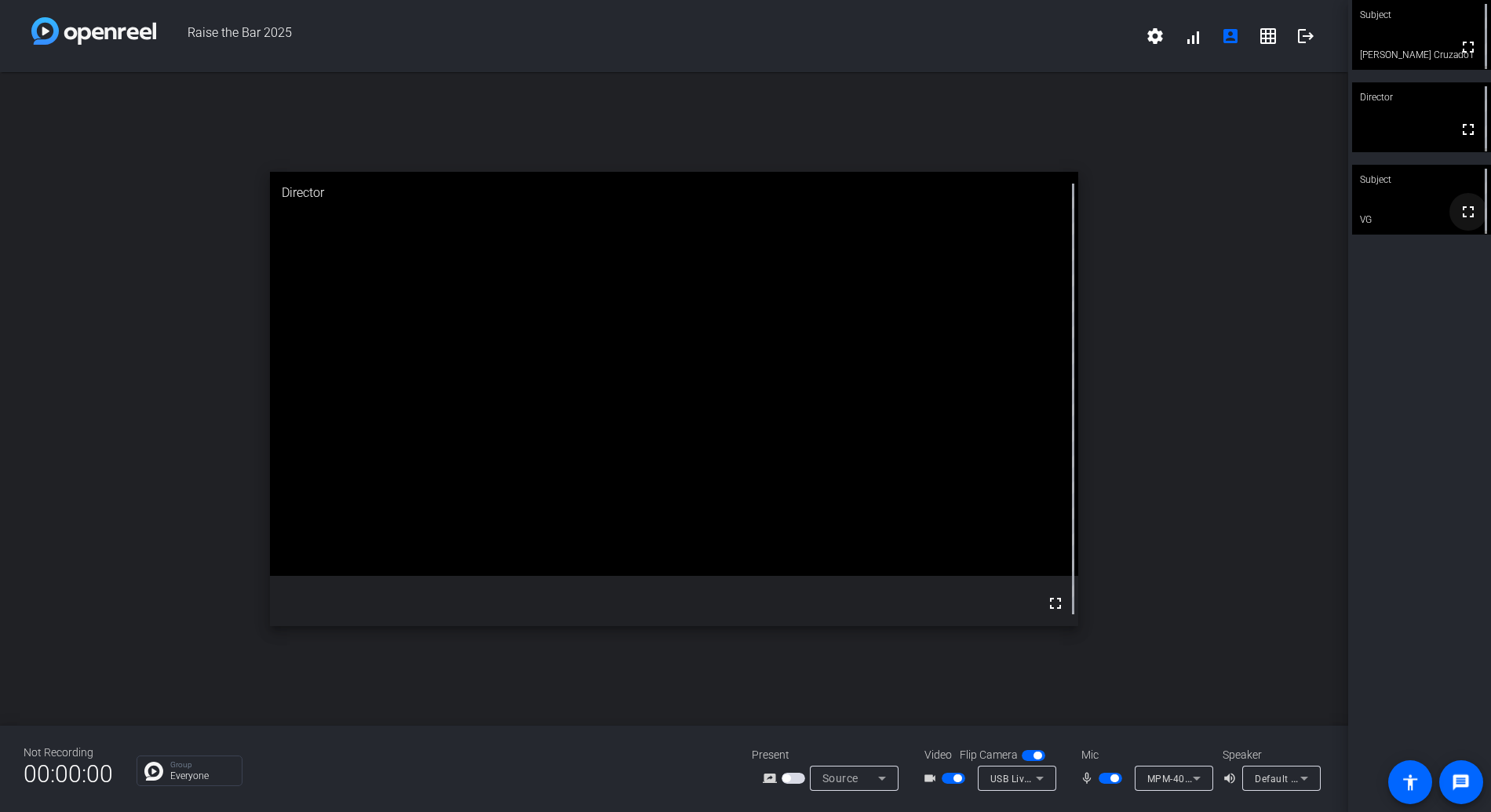
click at [1430, 221] on mat-icon "fullscreen" at bounding box center [1468, 212] width 19 height 19
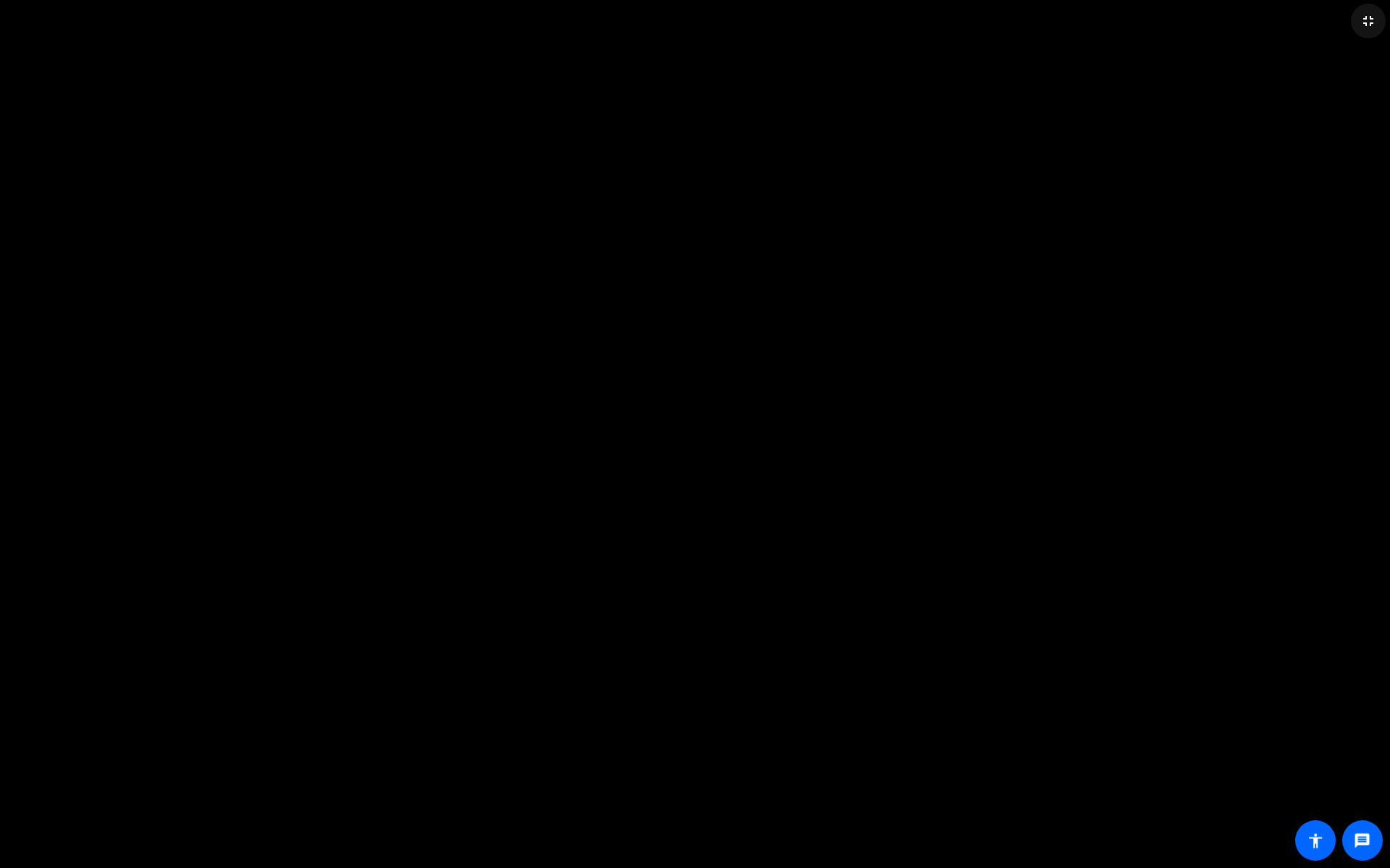
click at [1319, 28] on mat-icon "fullscreen_exit" at bounding box center [1368, 21] width 17 height 17
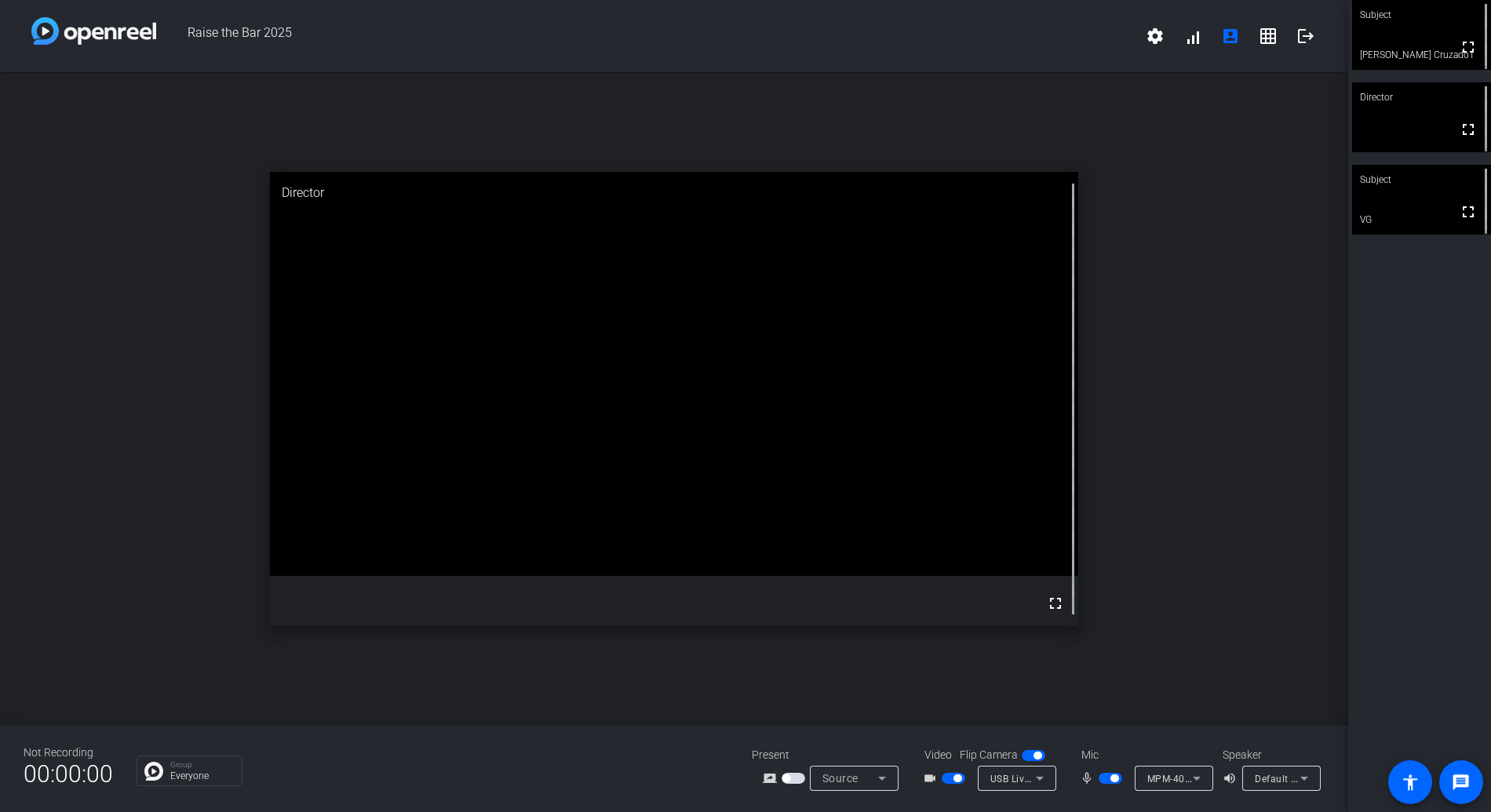
click at [959, 779] on span "button" at bounding box center [957, 778] width 8 height 8
click at [947, 779] on span "button" at bounding box center [946, 778] width 8 height 8
click at [1430, 218] on mat-icon "fullscreen" at bounding box center [1468, 212] width 19 height 19
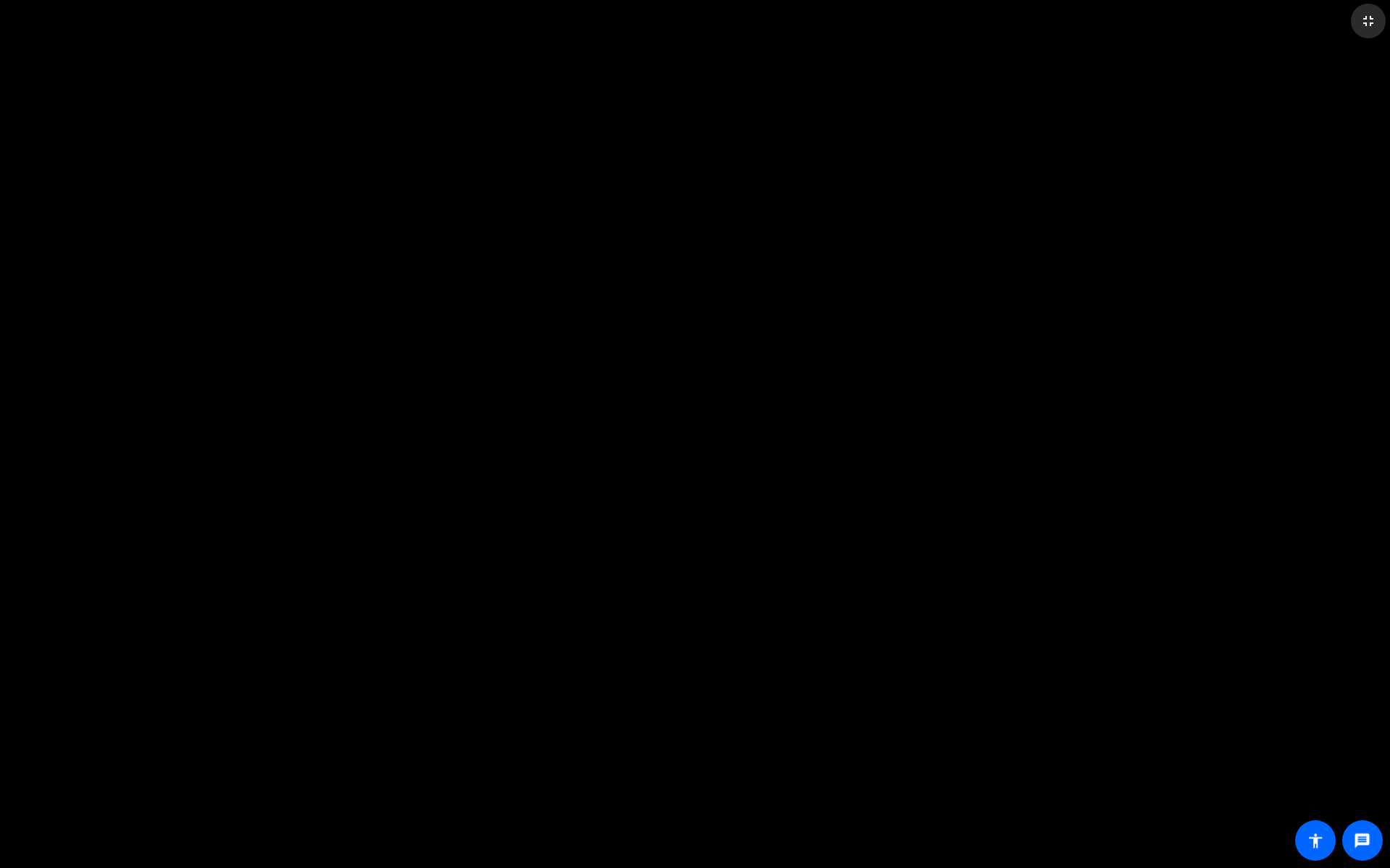
click at [1319, 27] on mat-icon "fullscreen_exit" at bounding box center [1368, 21] width 17 height 17
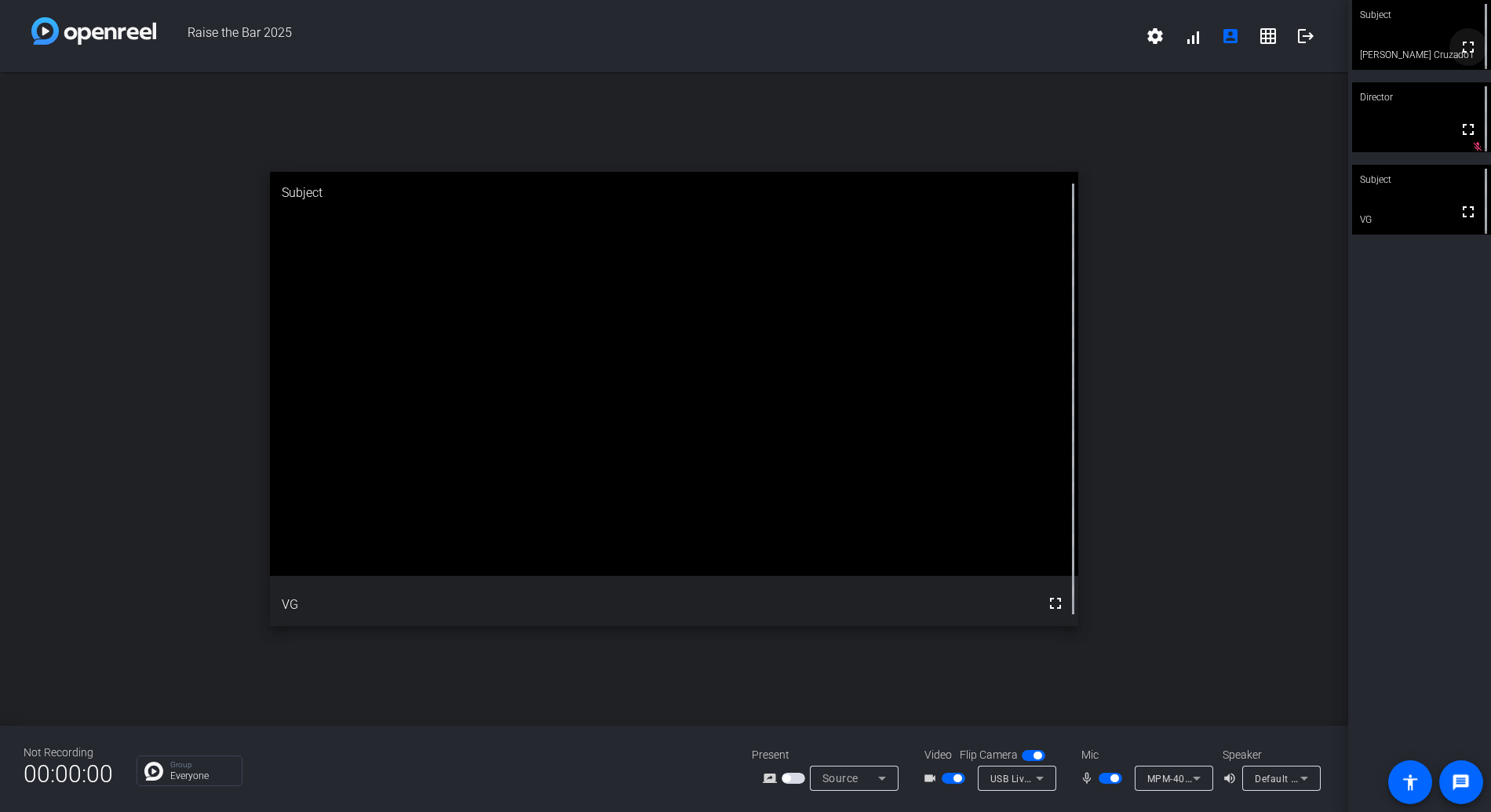
click at [1430, 53] on mat-icon "fullscreen" at bounding box center [1468, 47] width 19 height 19
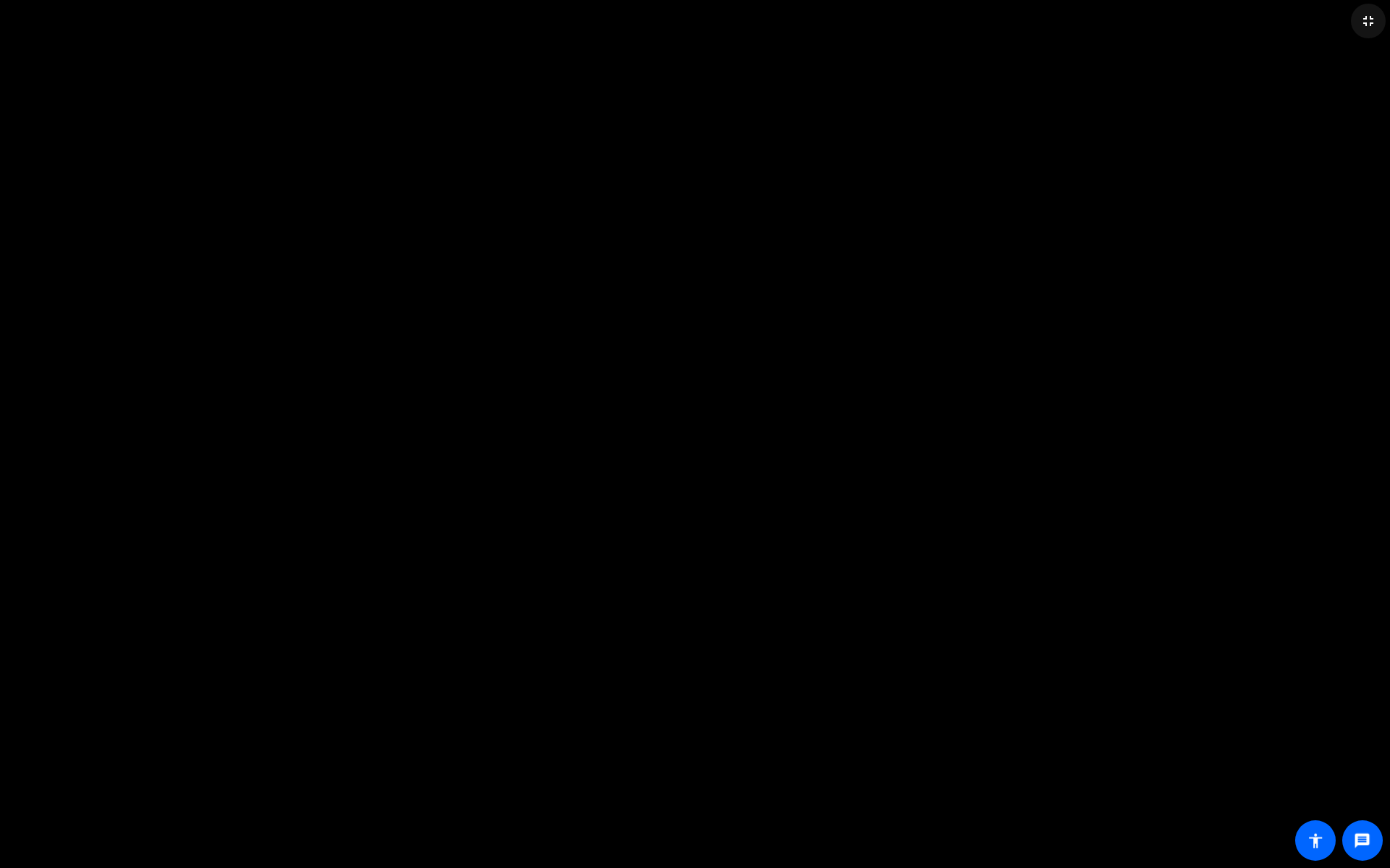
click at [1319, 20] on mat-icon "fullscreen_exit" at bounding box center [1368, 21] width 17 height 17
